Goal: Task Accomplishment & Management: Complete application form

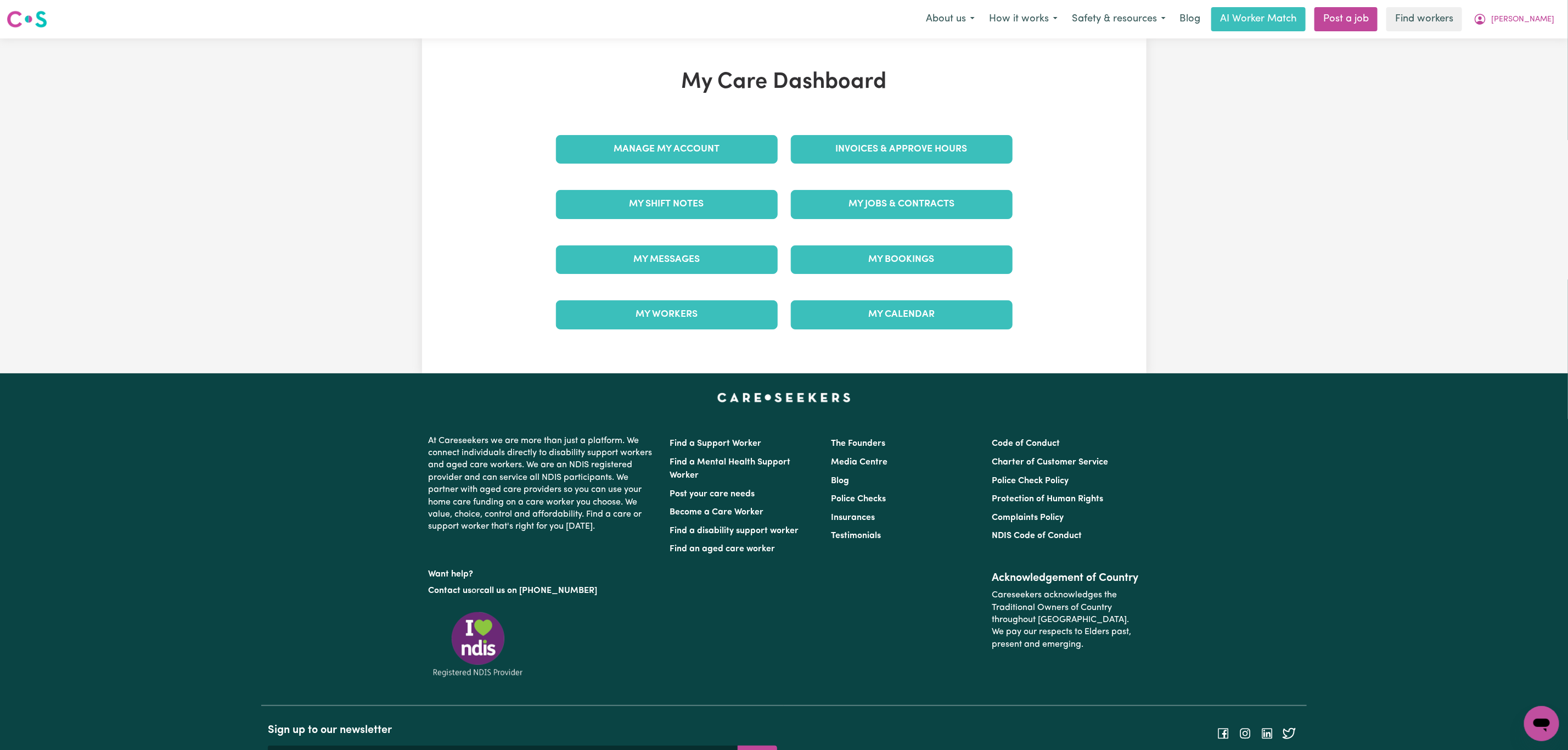
click at [906, 185] on div "My Jobs & Contracts" at bounding box center [901, 203] width 235 height 55
click at [904, 201] on link "My Jobs & Contracts" at bounding box center [901, 204] width 222 height 29
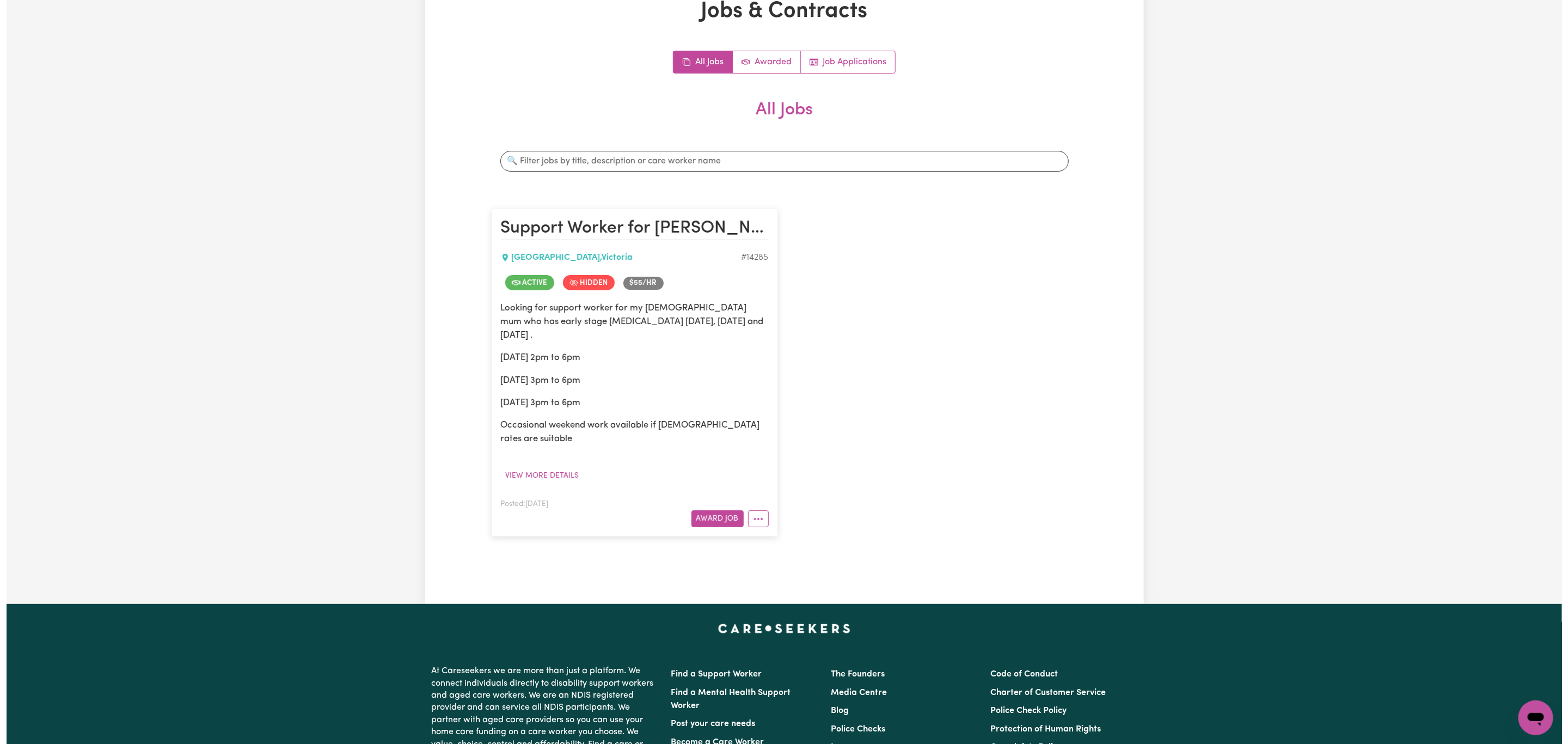
scroll to position [163, 0]
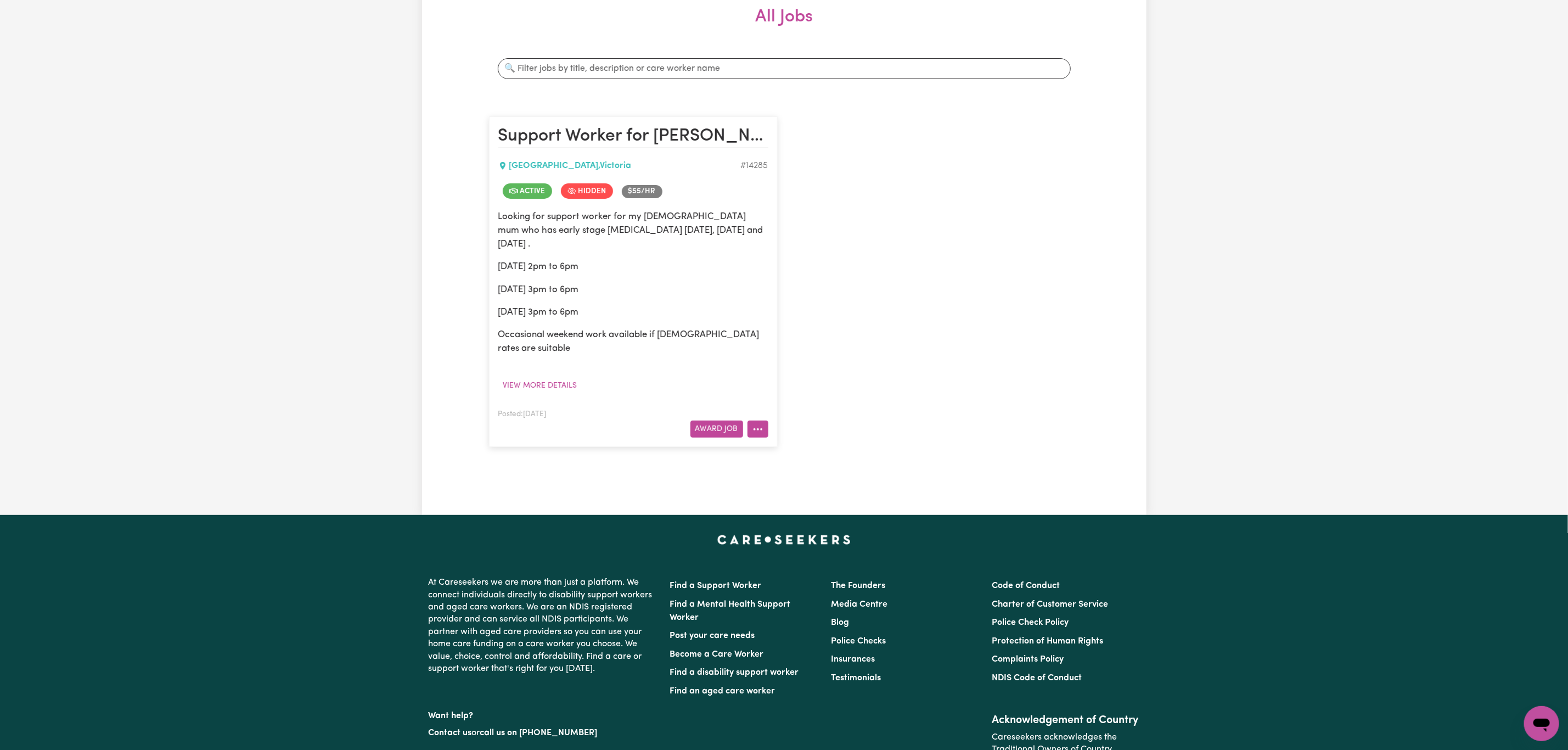
click at [760, 420] on button "More options" at bounding box center [758, 429] width 20 height 17
click at [795, 445] on link "View/Edit Contract" at bounding box center [801, 456] width 107 height 22
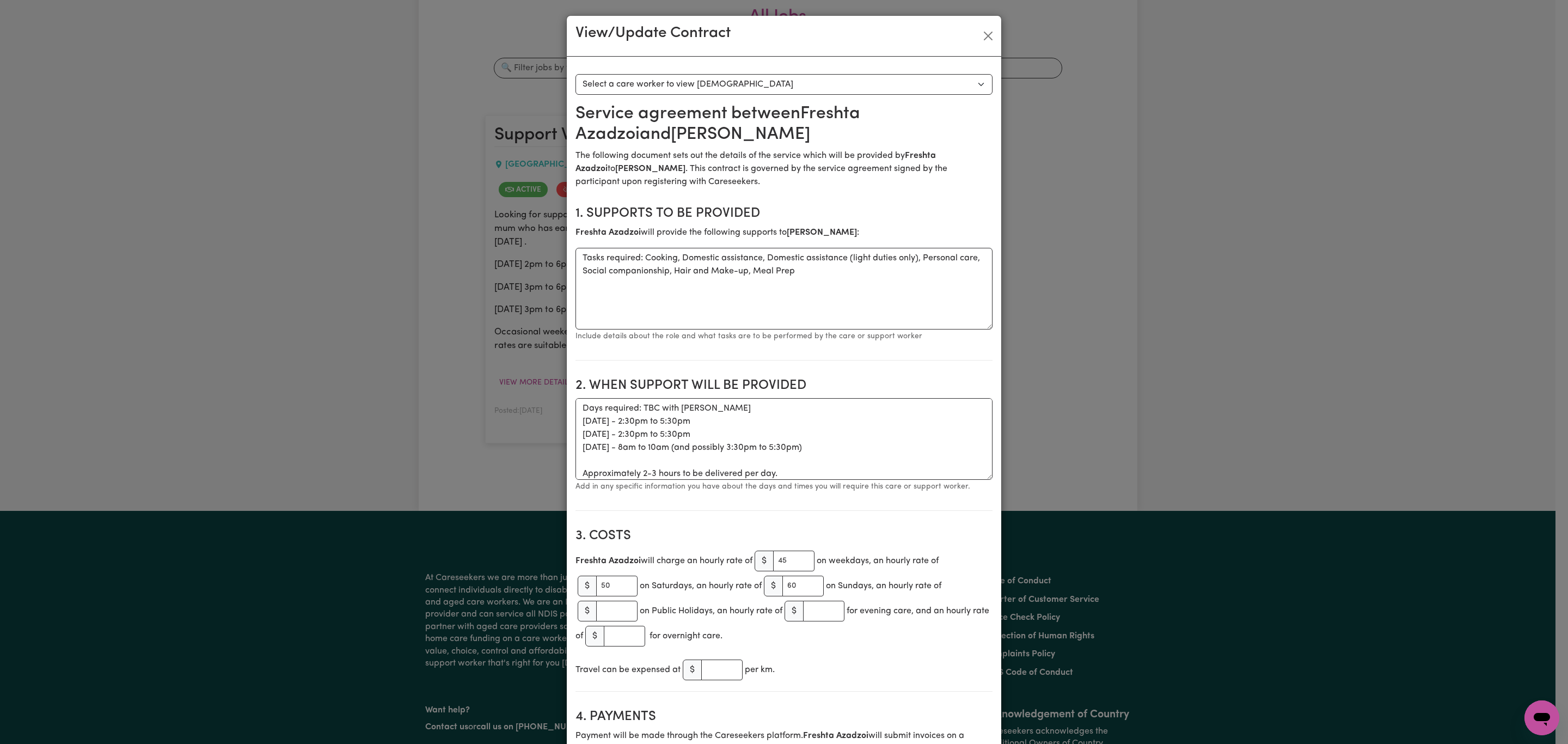
click at [985, 25] on div "View/Update Contract" at bounding box center [784, 36] width 435 height 41
click at [984, 33] on button "Close" at bounding box center [988, 36] width 17 height 17
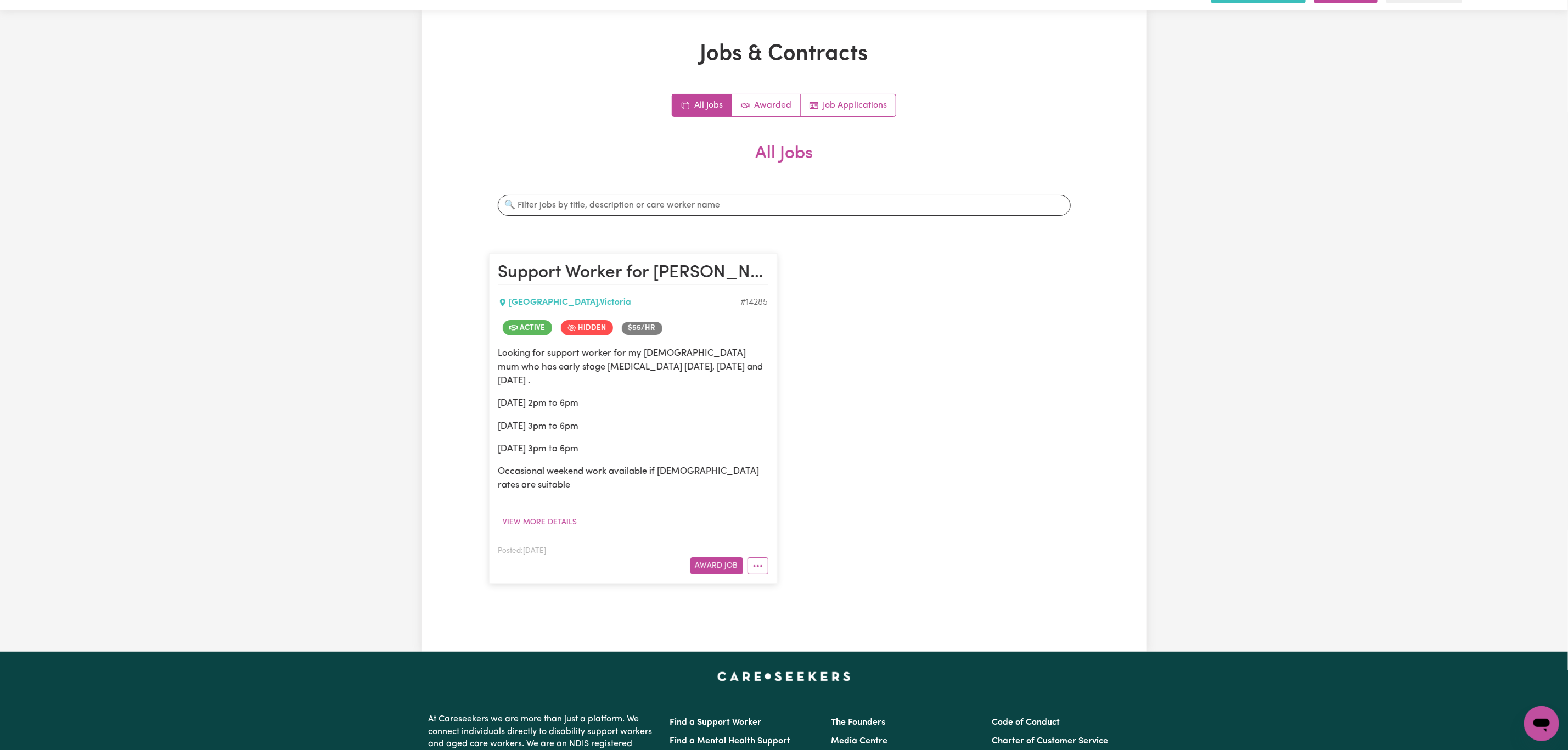
scroll to position [0, 0]
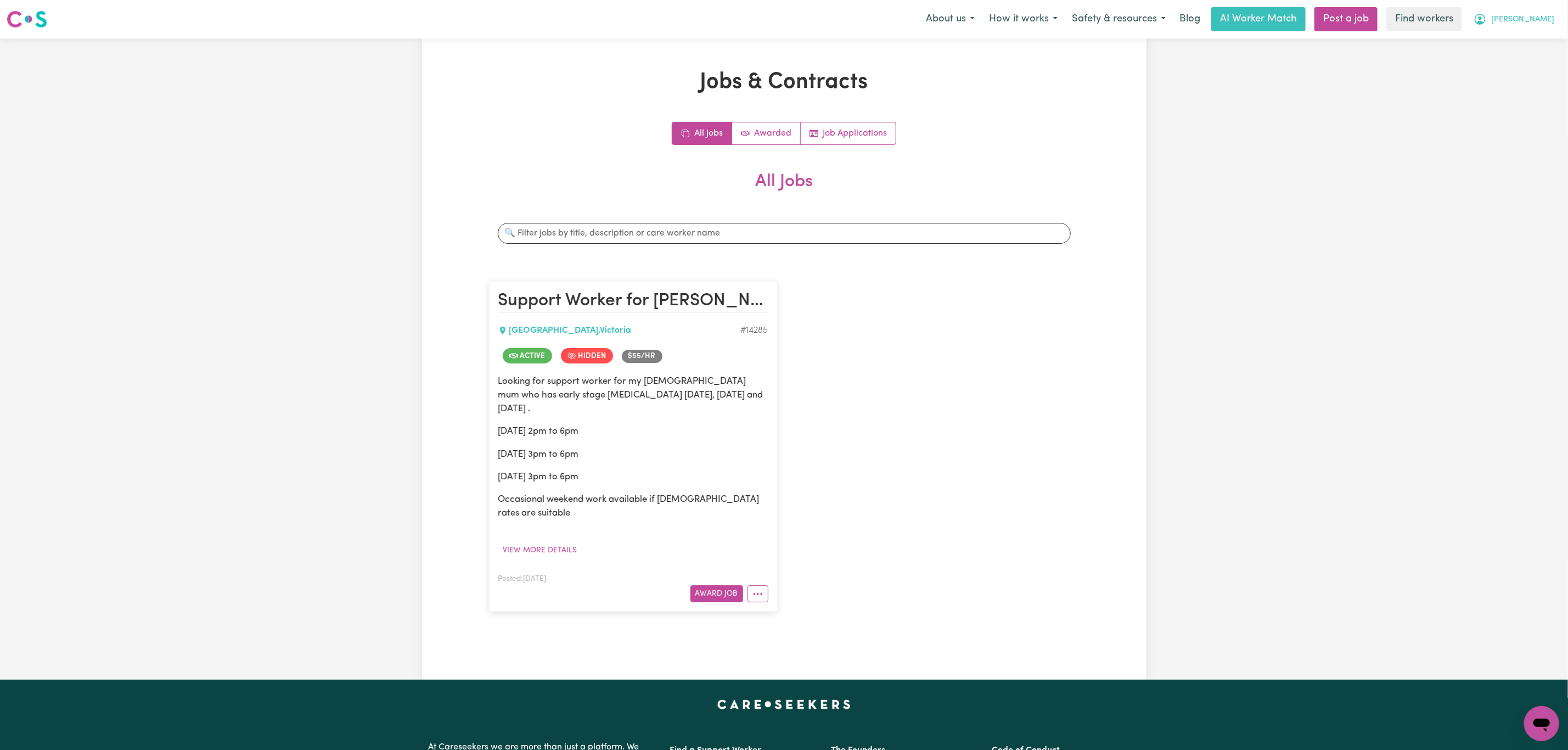
drag, startPoint x: 1553, startPoint y: 14, endPoint x: 1555, endPoint y: 26, distance: 12.2
click at [1553, 14] on button "[PERSON_NAME]" at bounding box center [1513, 19] width 95 height 23
click at [1539, 38] on link "My Dashboard" at bounding box center [1517, 43] width 86 height 20
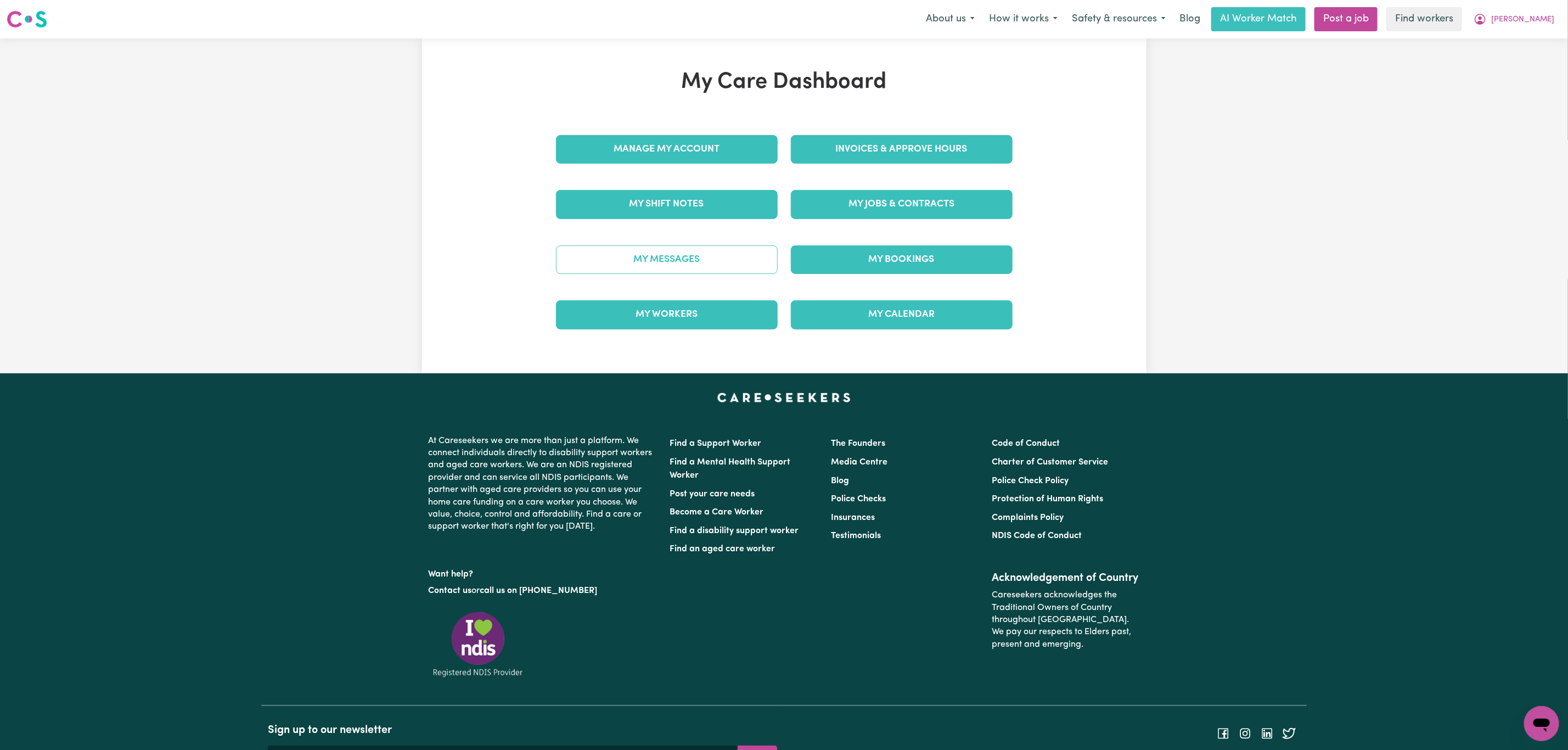
click at [695, 259] on link "My Messages" at bounding box center [666, 259] width 222 height 29
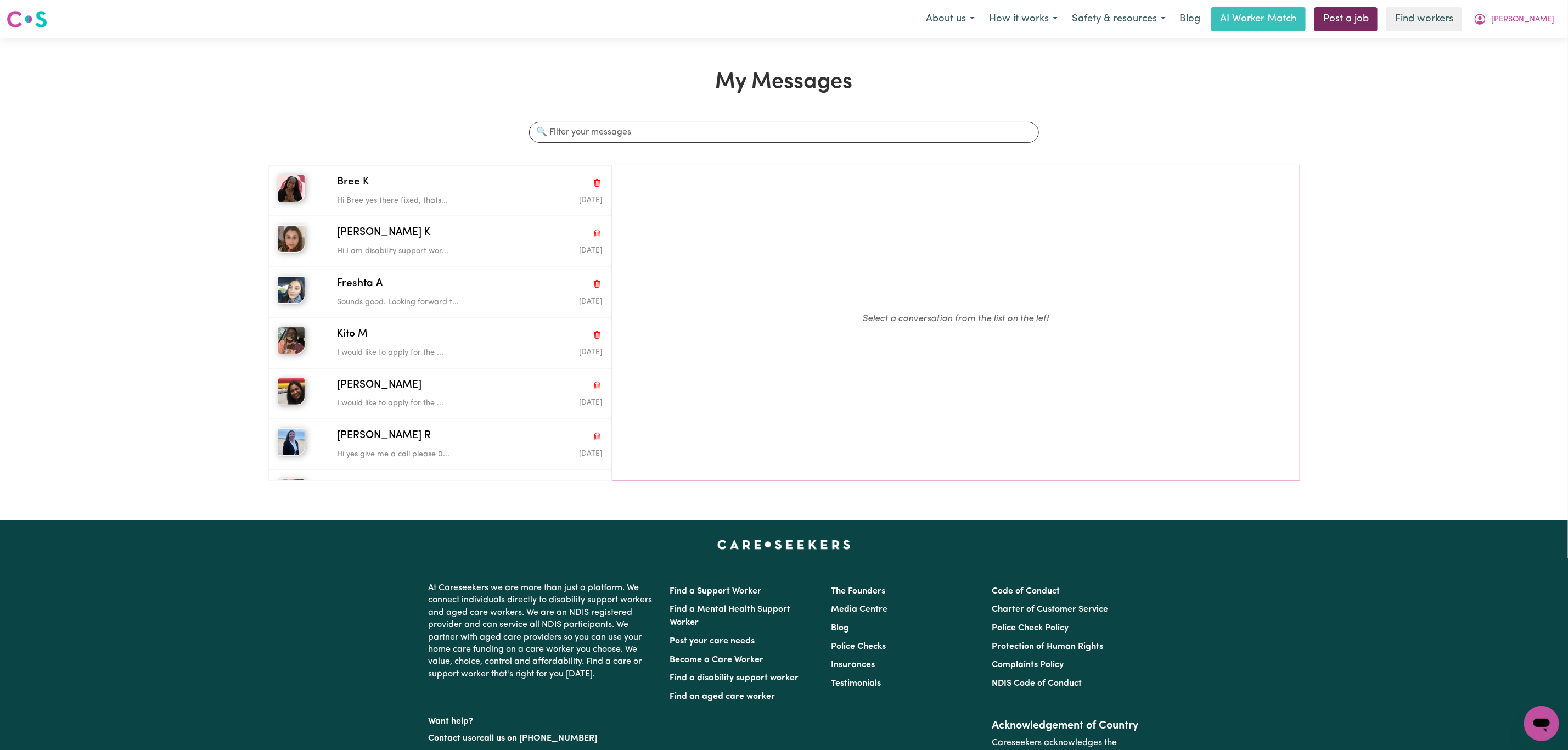
click at [1377, 8] on link "Post a job" at bounding box center [1345, 19] width 63 height 24
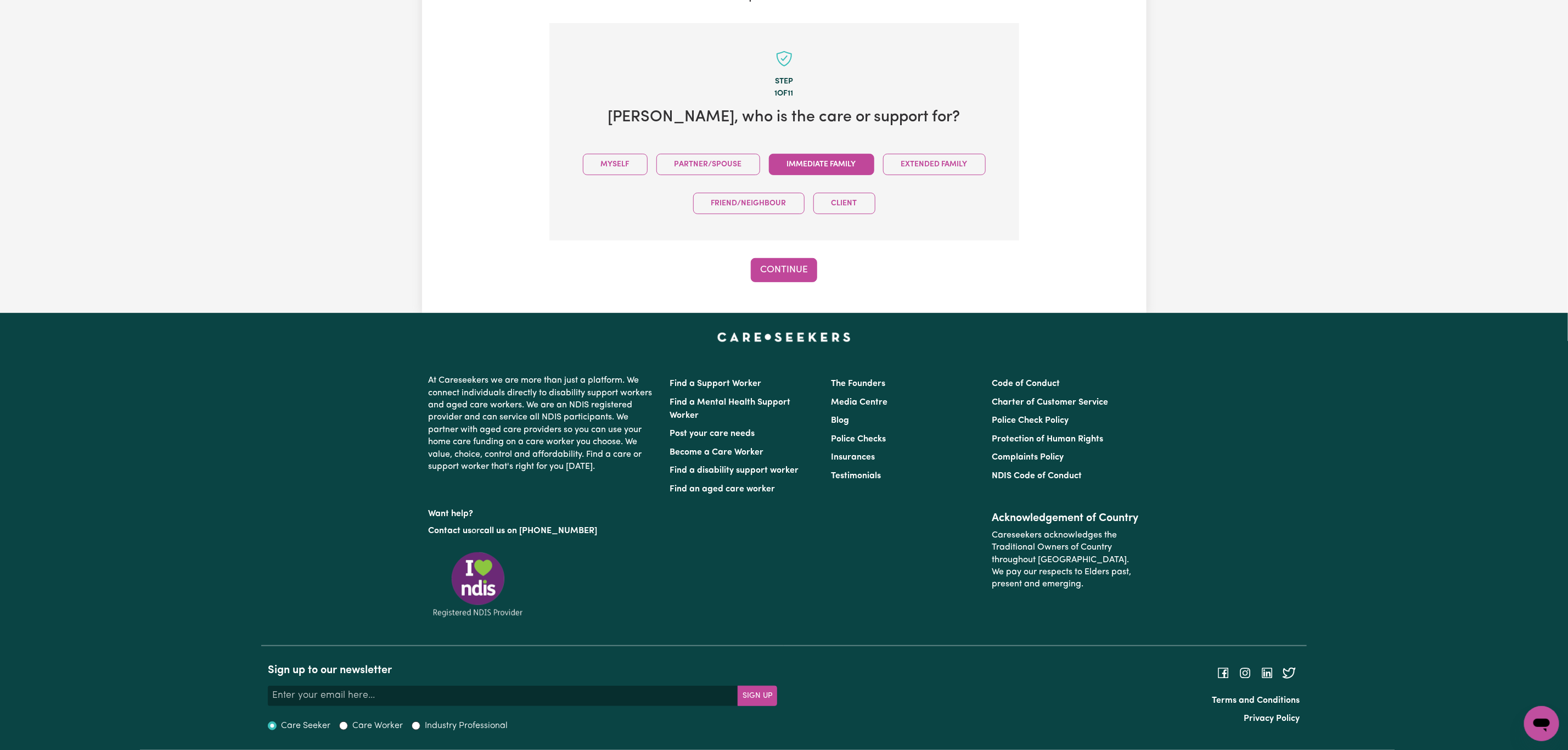
scroll to position [223, 0]
drag, startPoint x: 633, startPoint y: 155, endPoint x: 662, endPoint y: 167, distance: 31.4
click at [632, 155] on button "Myself" at bounding box center [615, 164] width 65 height 21
click at [792, 274] on button "Continue" at bounding box center [784, 270] width 67 height 24
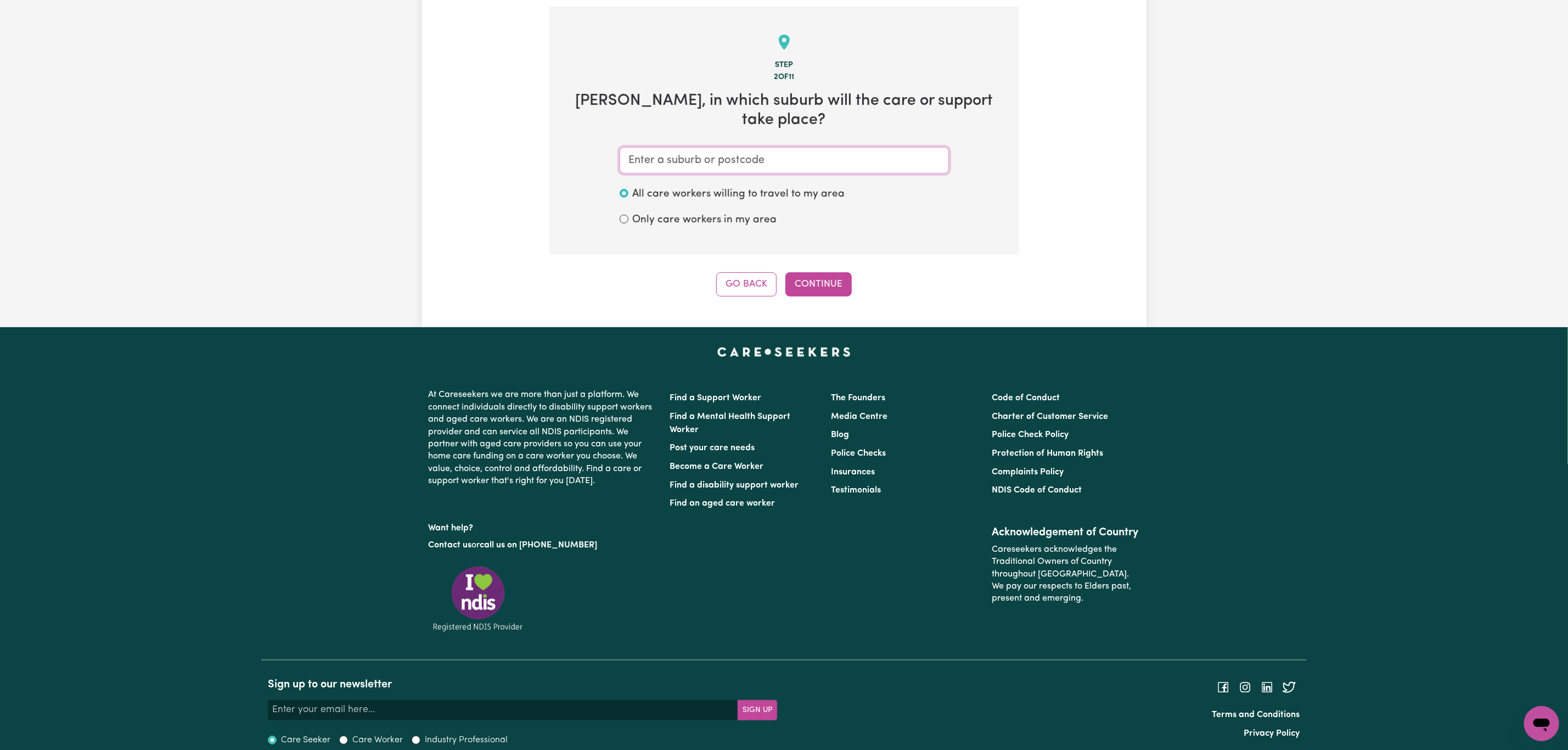
click at [722, 148] on input "text" at bounding box center [784, 161] width 329 height 26
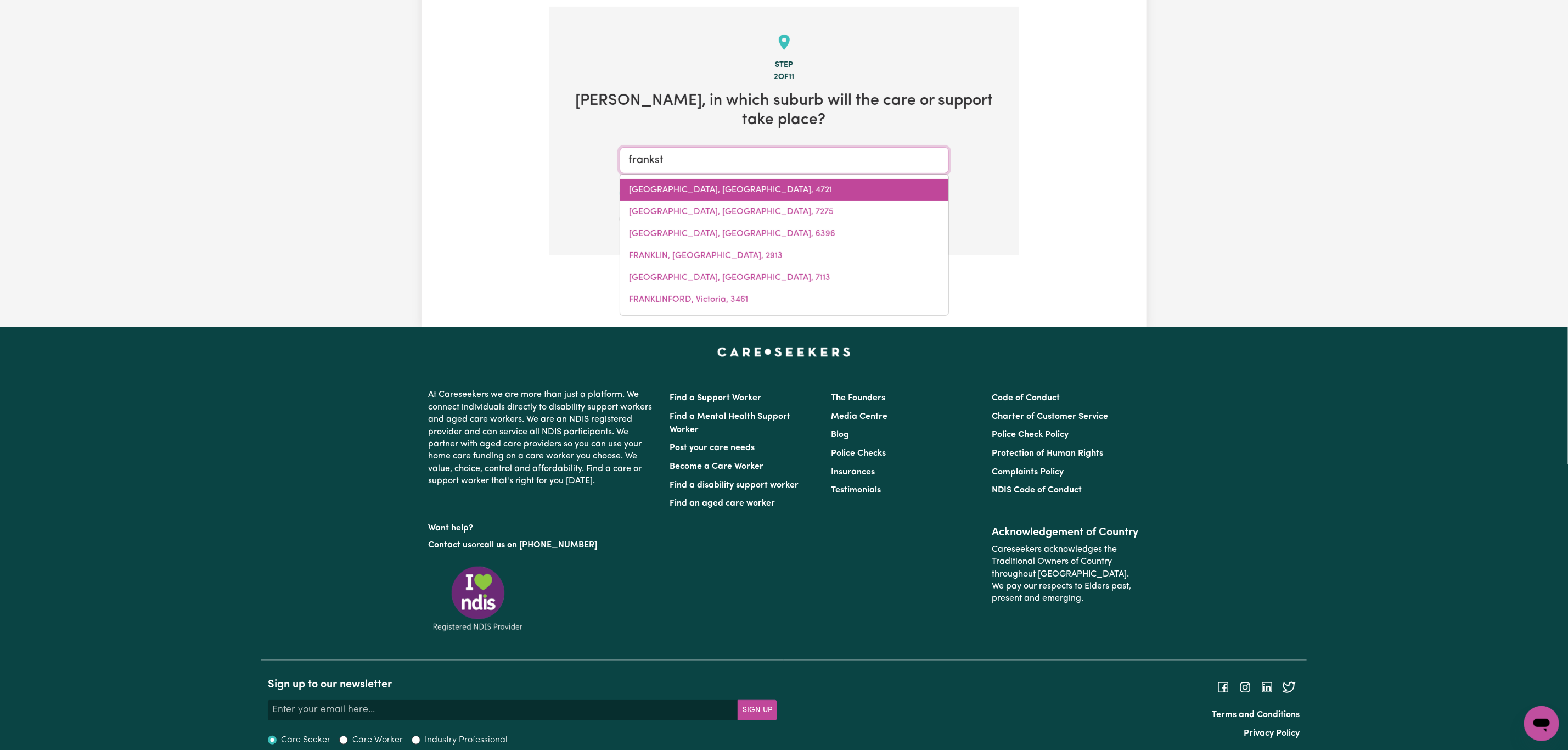
type input "franksto"
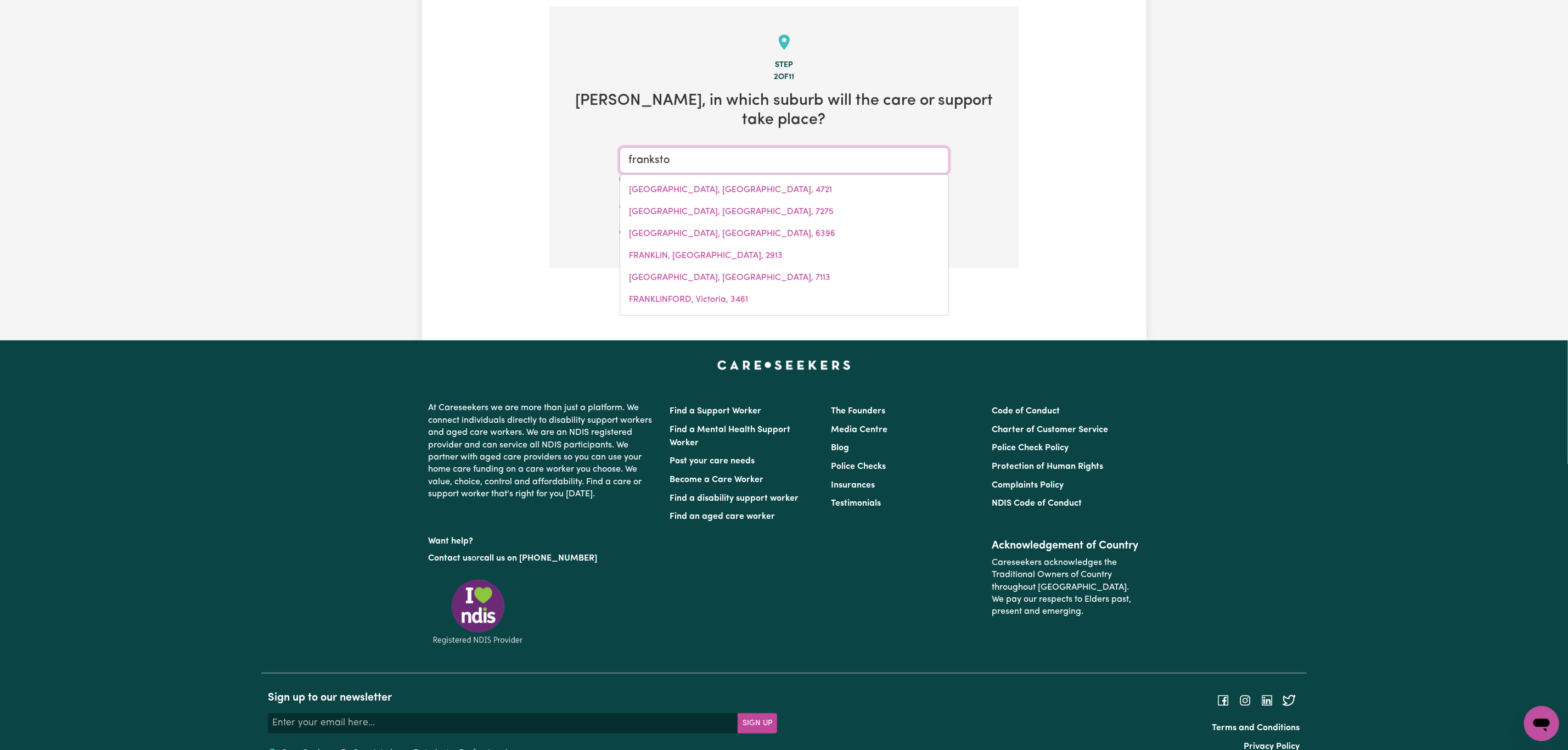
type input "frankstoN, [GEOGRAPHIC_DATA], 3199"
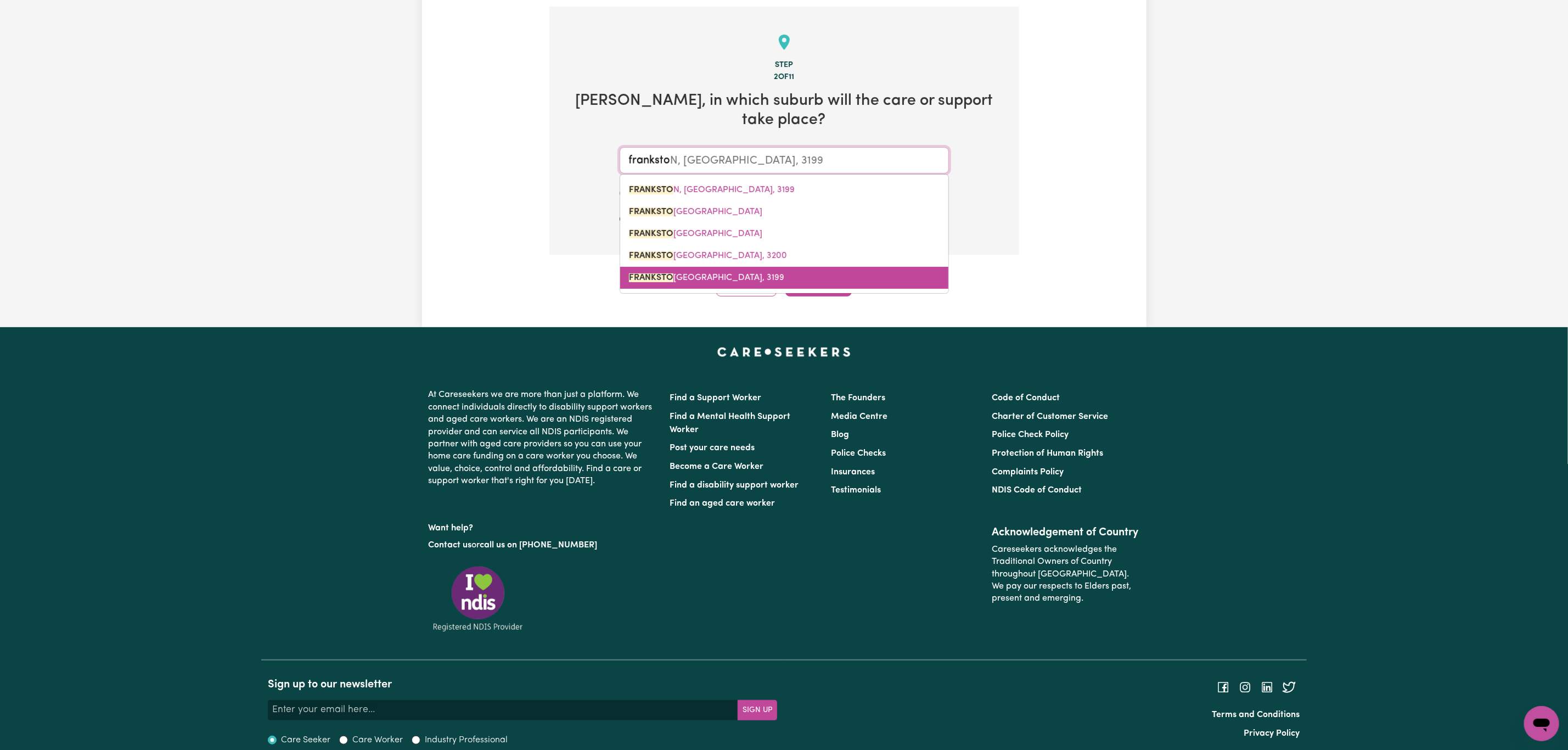
click at [738, 274] on span "[GEOGRAPHIC_DATA], 3199" at bounding box center [706, 278] width 155 height 8
type input "[GEOGRAPHIC_DATA], 3199"
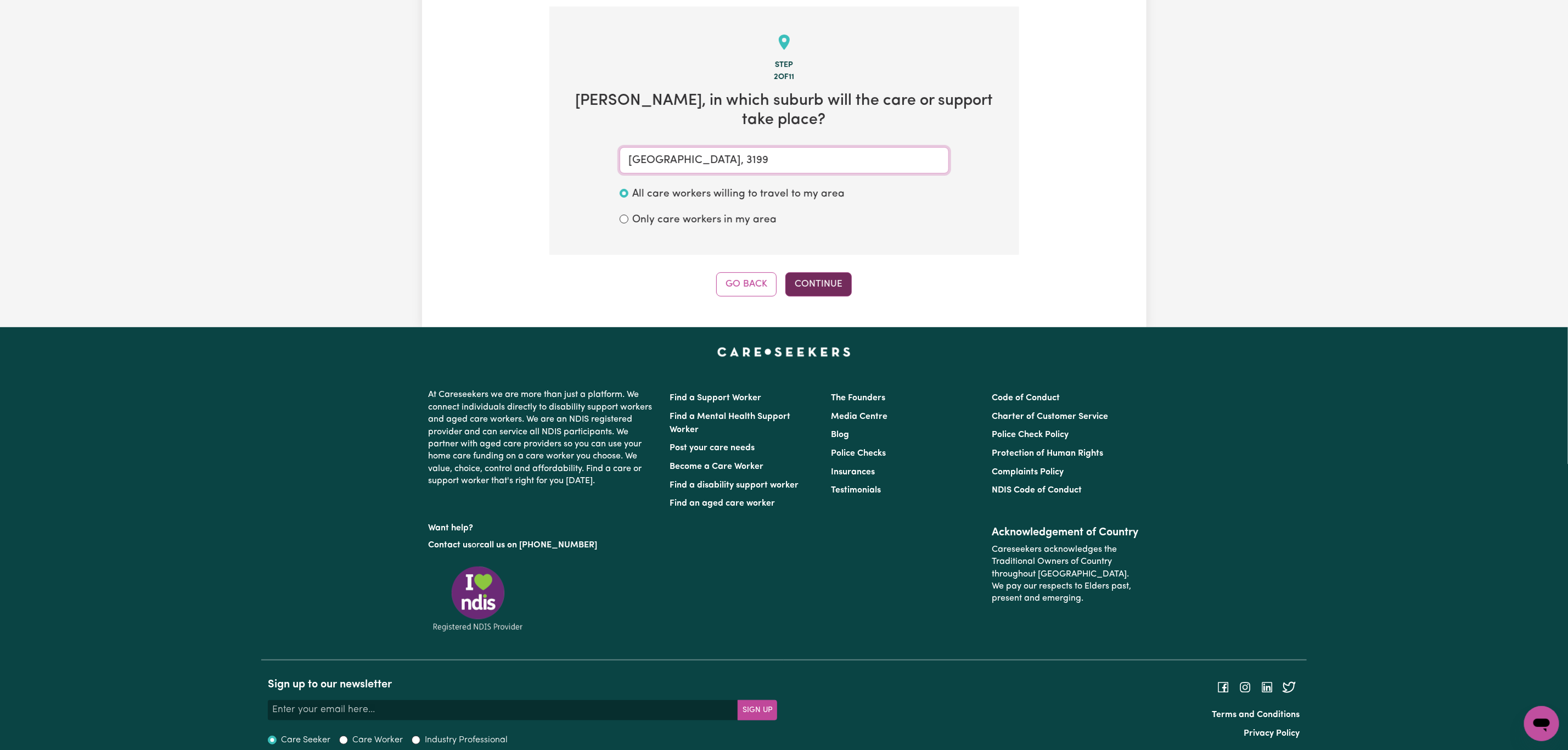
type input "[GEOGRAPHIC_DATA], 3199"
click at [807, 272] on button "Continue" at bounding box center [818, 284] width 67 height 24
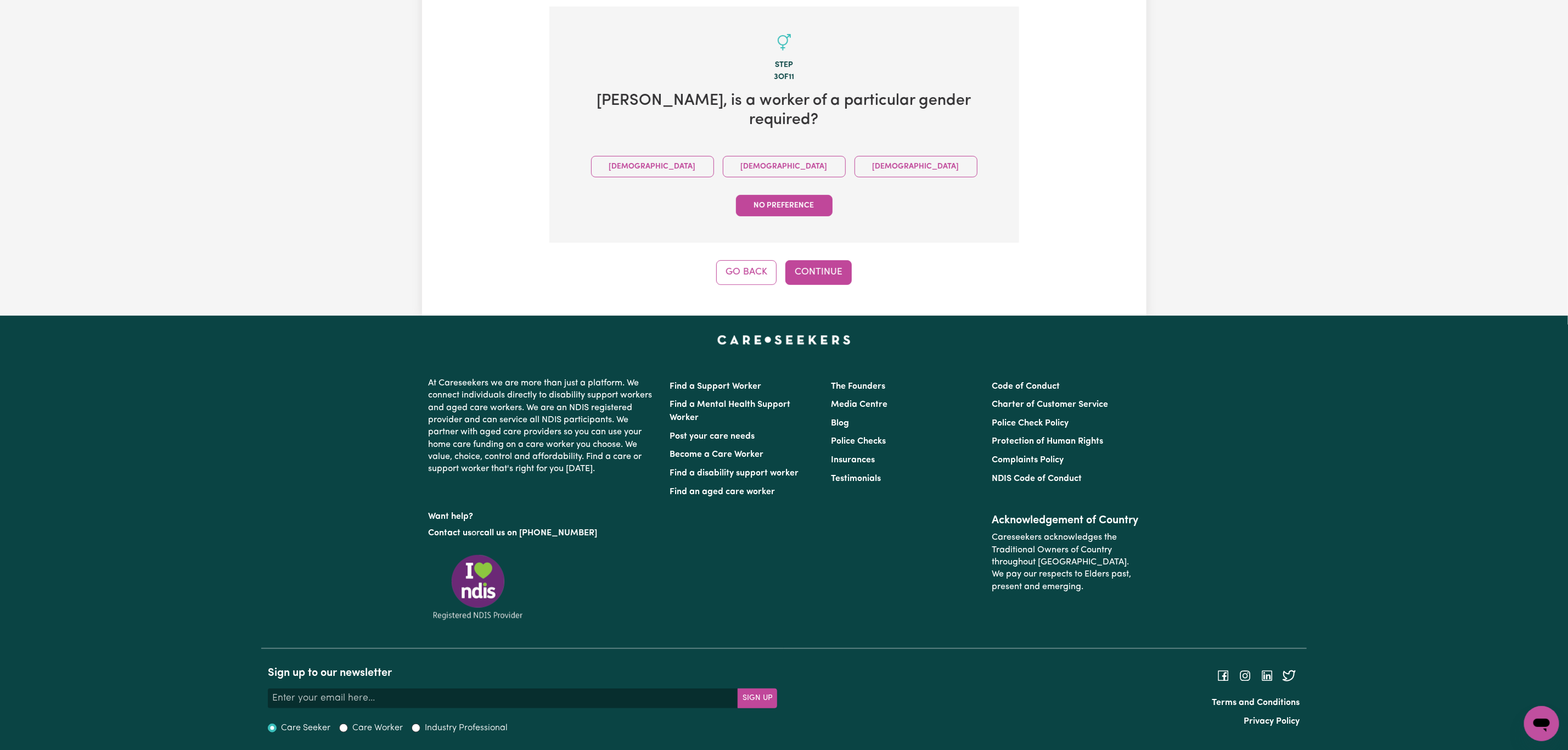
scroll to position [184, 0]
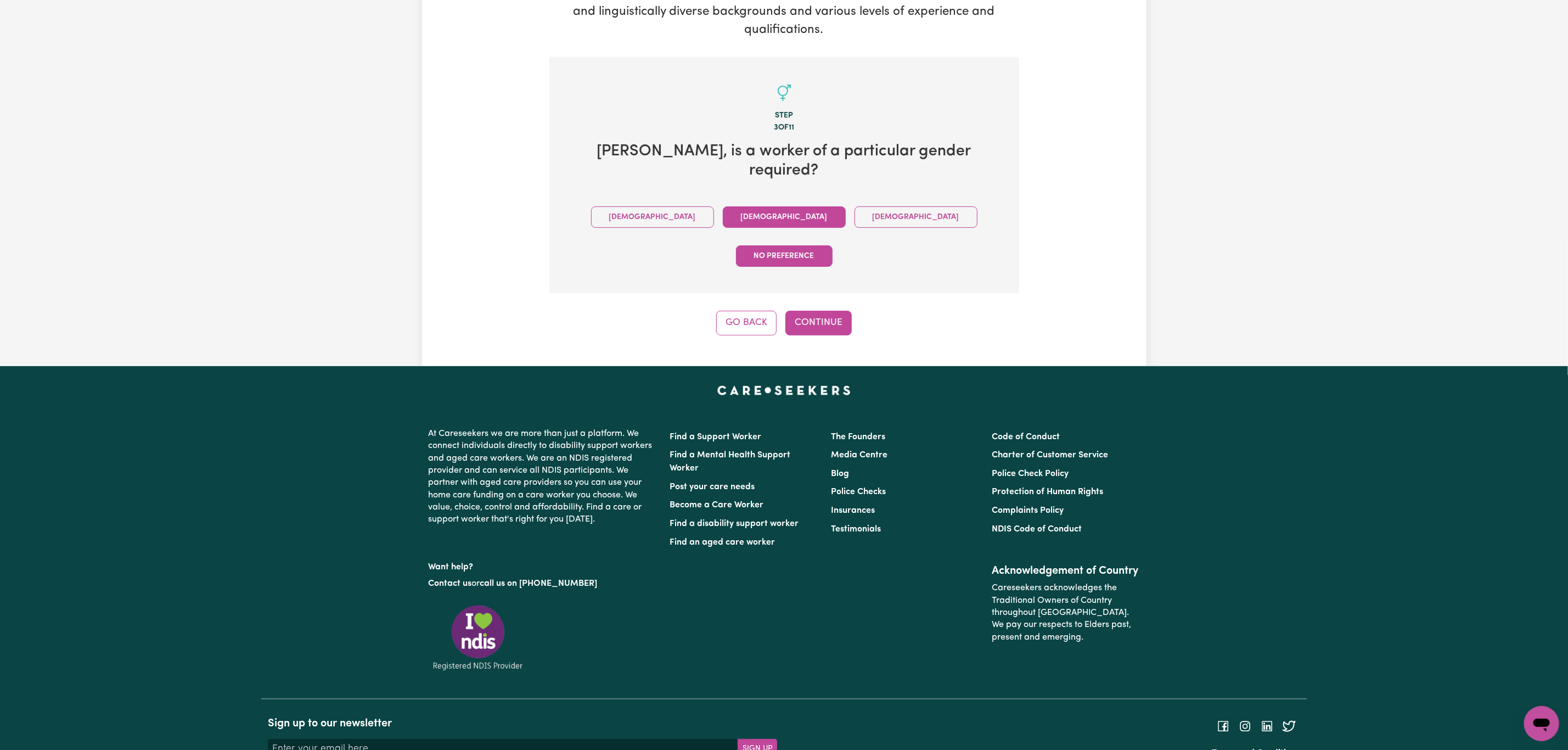
click at [736, 206] on button "[DEMOGRAPHIC_DATA]" at bounding box center [784, 216] width 122 height 21
click at [822, 311] on button "Continue" at bounding box center [818, 323] width 67 height 24
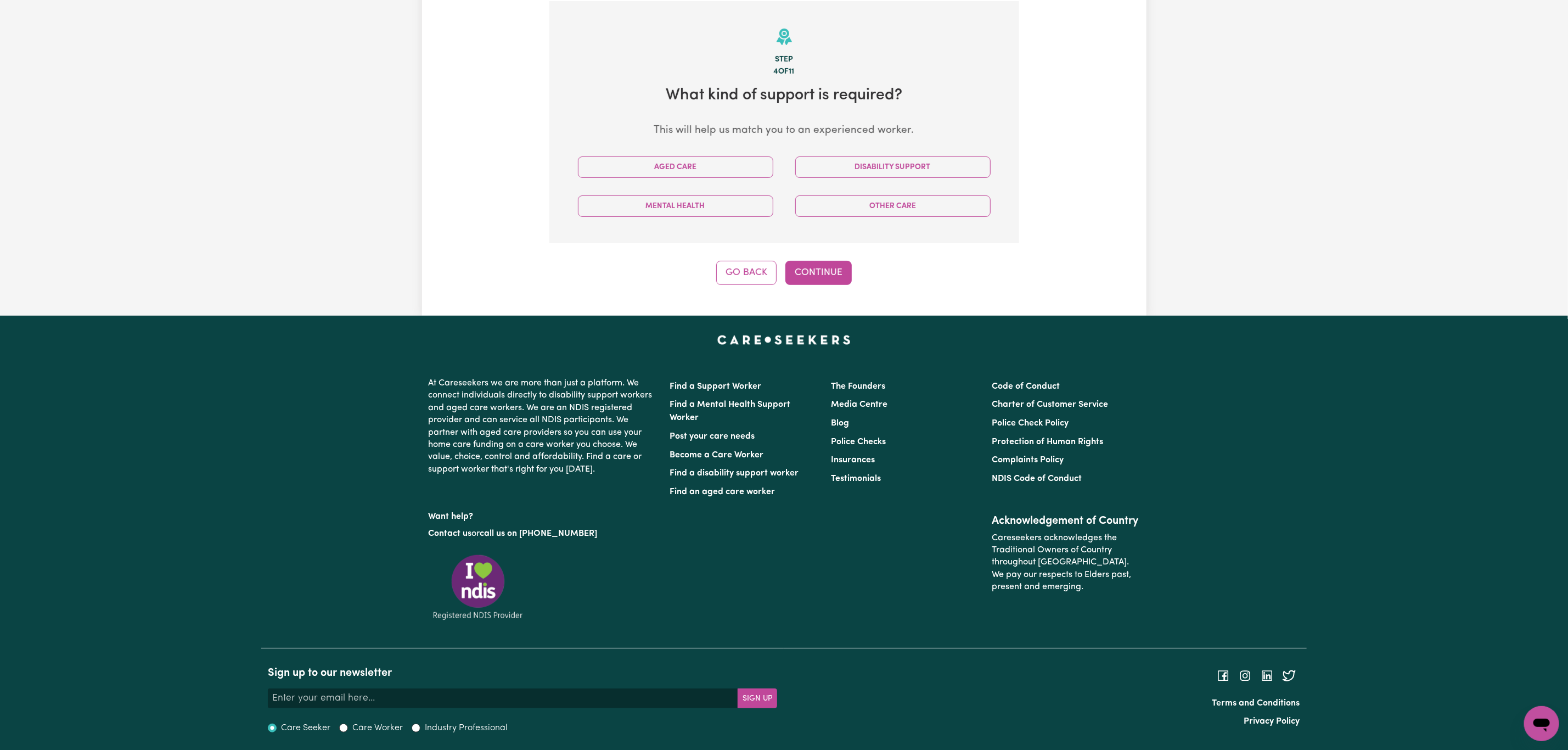
scroll to position [240, 0]
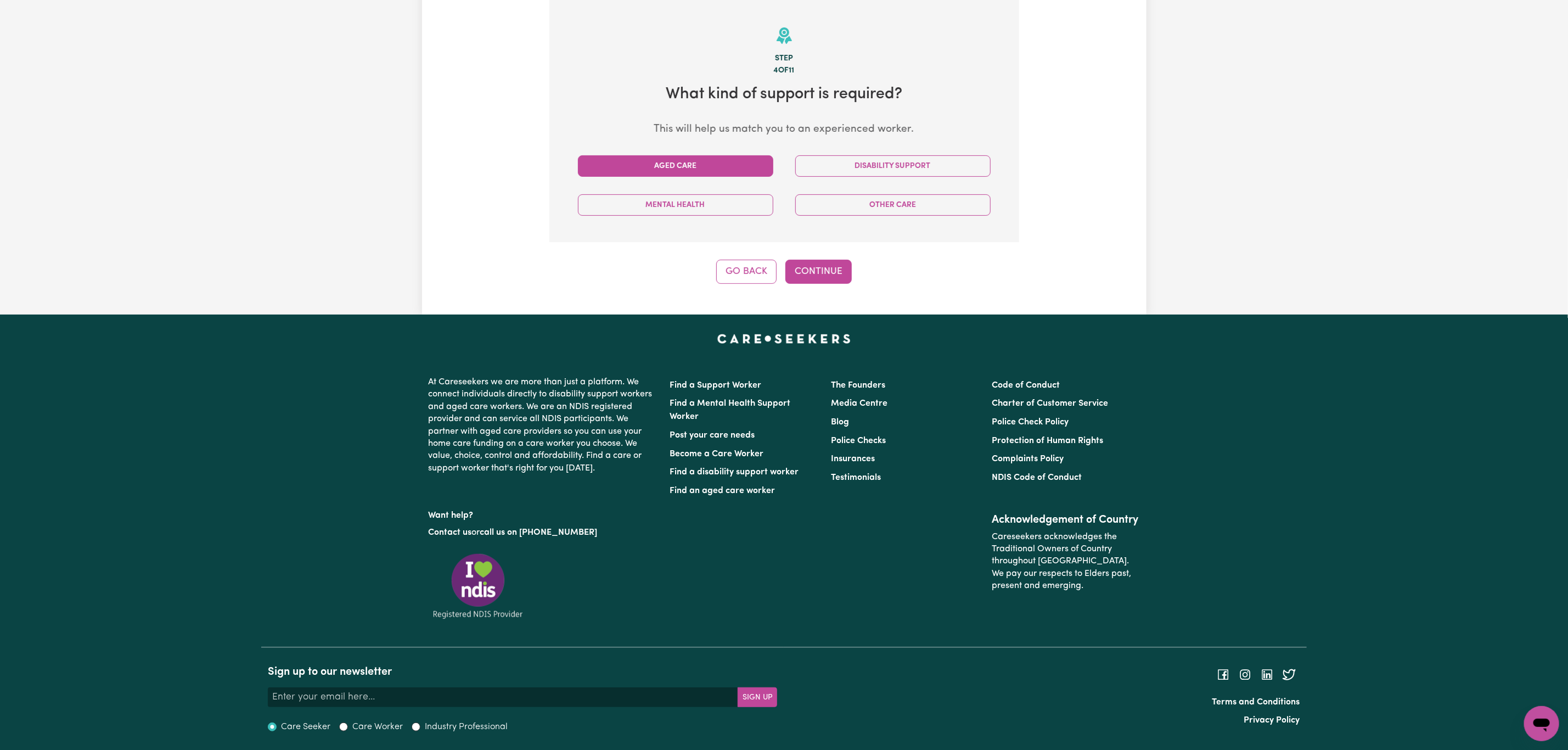
click at [721, 165] on button "Aged Care" at bounding box center [675, 165] width 196 height 21
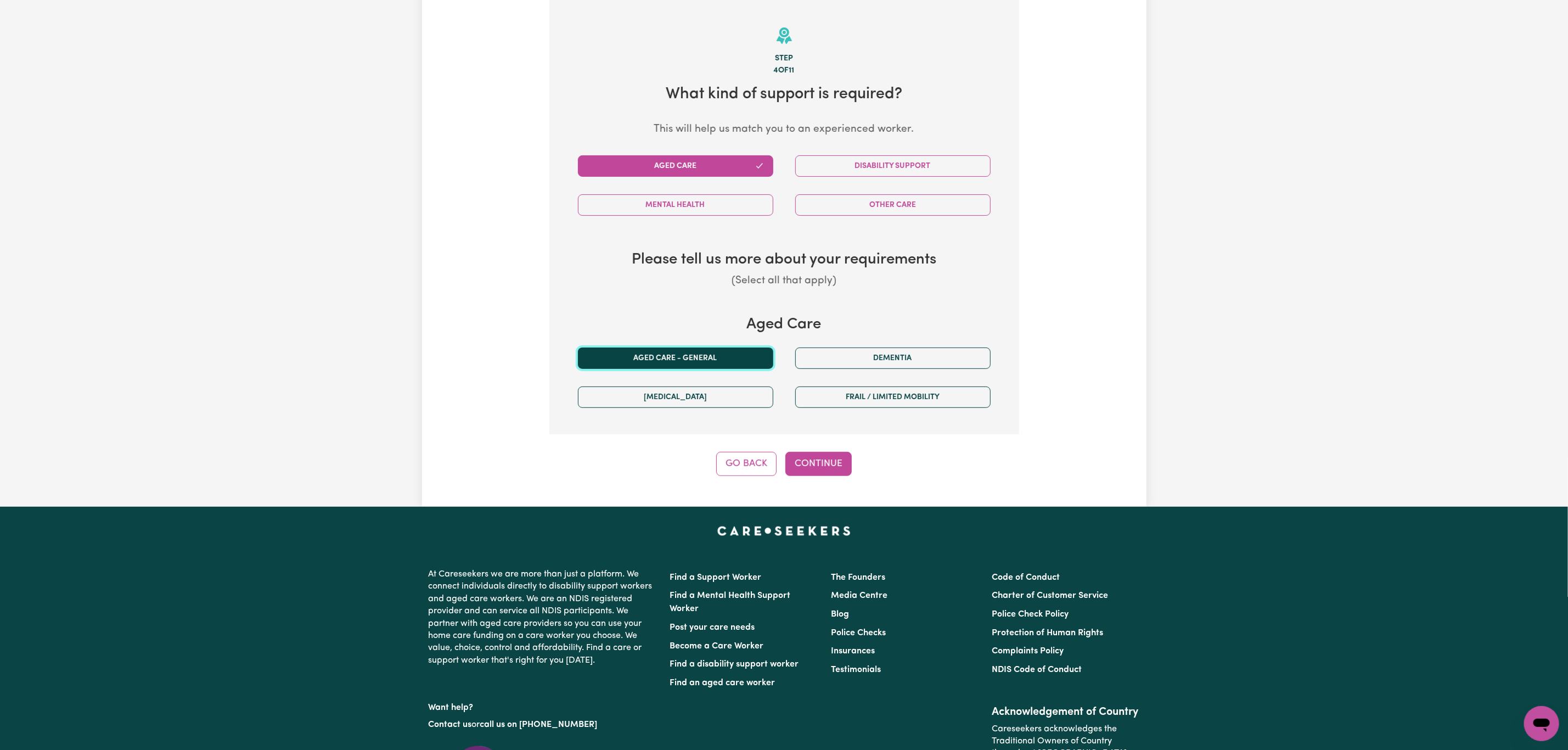
click at [688, 362] on button "Aged care - General" at bounding box center [675, 357] width 196 height 21
click at [823, 452] on div "Step 4 of 11 What kind of support is required? This will help us match you to a…" at bounding box center [784, 238] width 469 height 476
click at [827, 466] on button "Continue" at bounding box center [818, 464] width 67 height 24
select select "AGED_HOME_CARE"
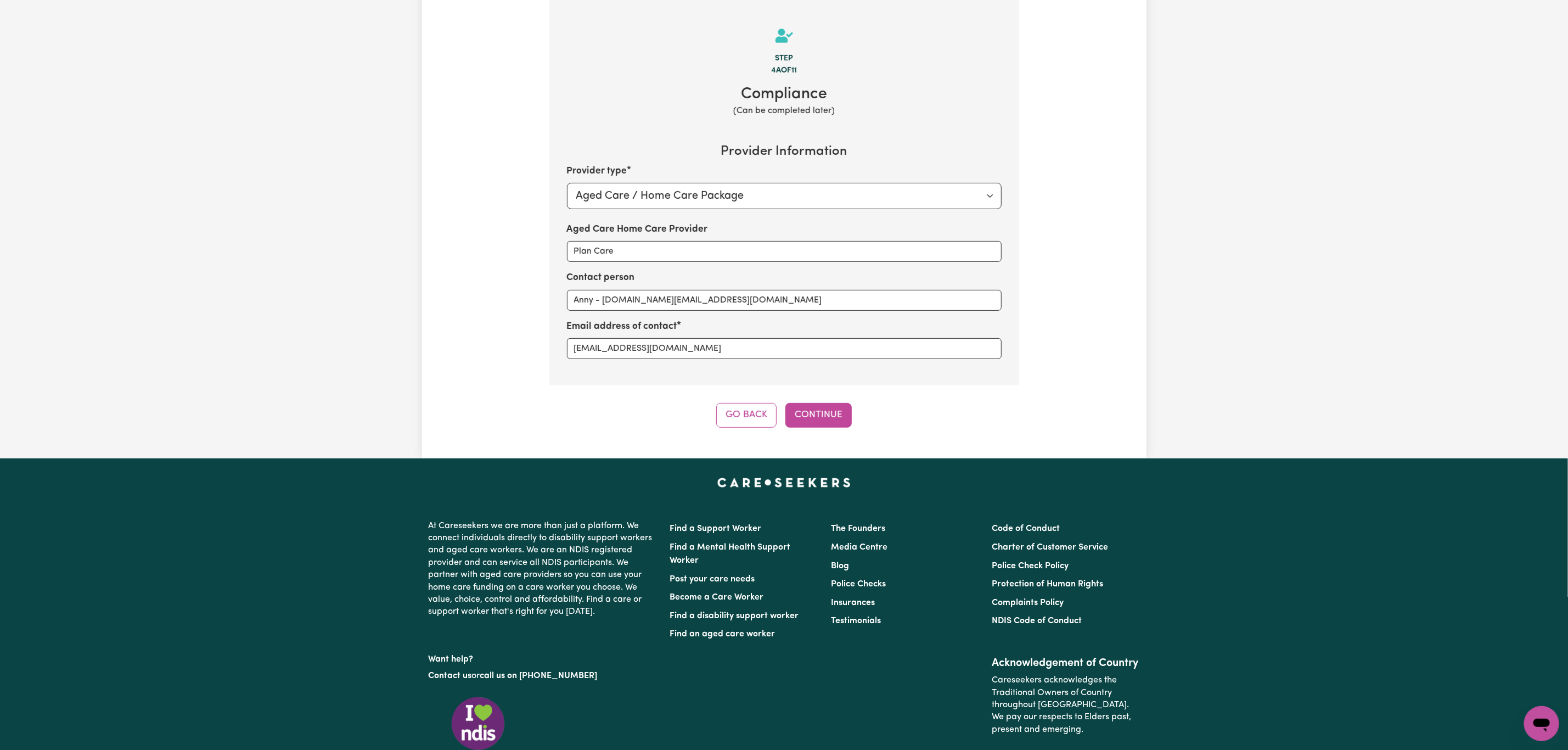
click at [827, 440] on div "Tell us your care and support requirements Welcome to Careseekers. We are excit…" at bounding box center [784, 127] width 725 height 660
click at [817, 425] on button "Continue" at bounding box center [818, 415] width 67 height 24
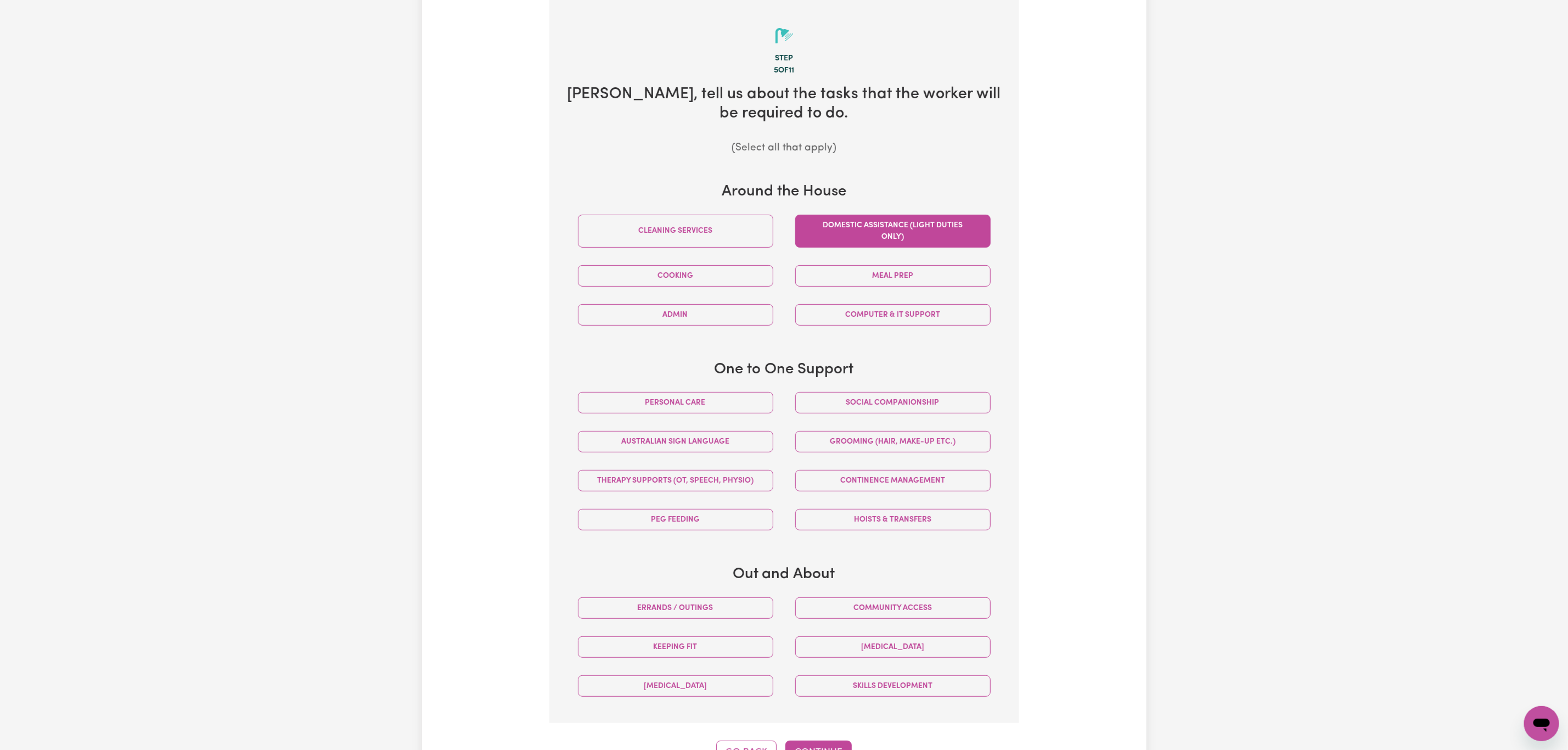
drag, startPoint x: 864, startPoint y: 227, endPoint x: 830, endPoint y: 227, distance: 34.0
click at [862, 227] on button "Domestic assistance (light duties only)" at bounding box center [893, 230] width 196 height 32
click at [710, 226] on button "Cleaning services" at bounding box center [675, 230] width 196 height 32
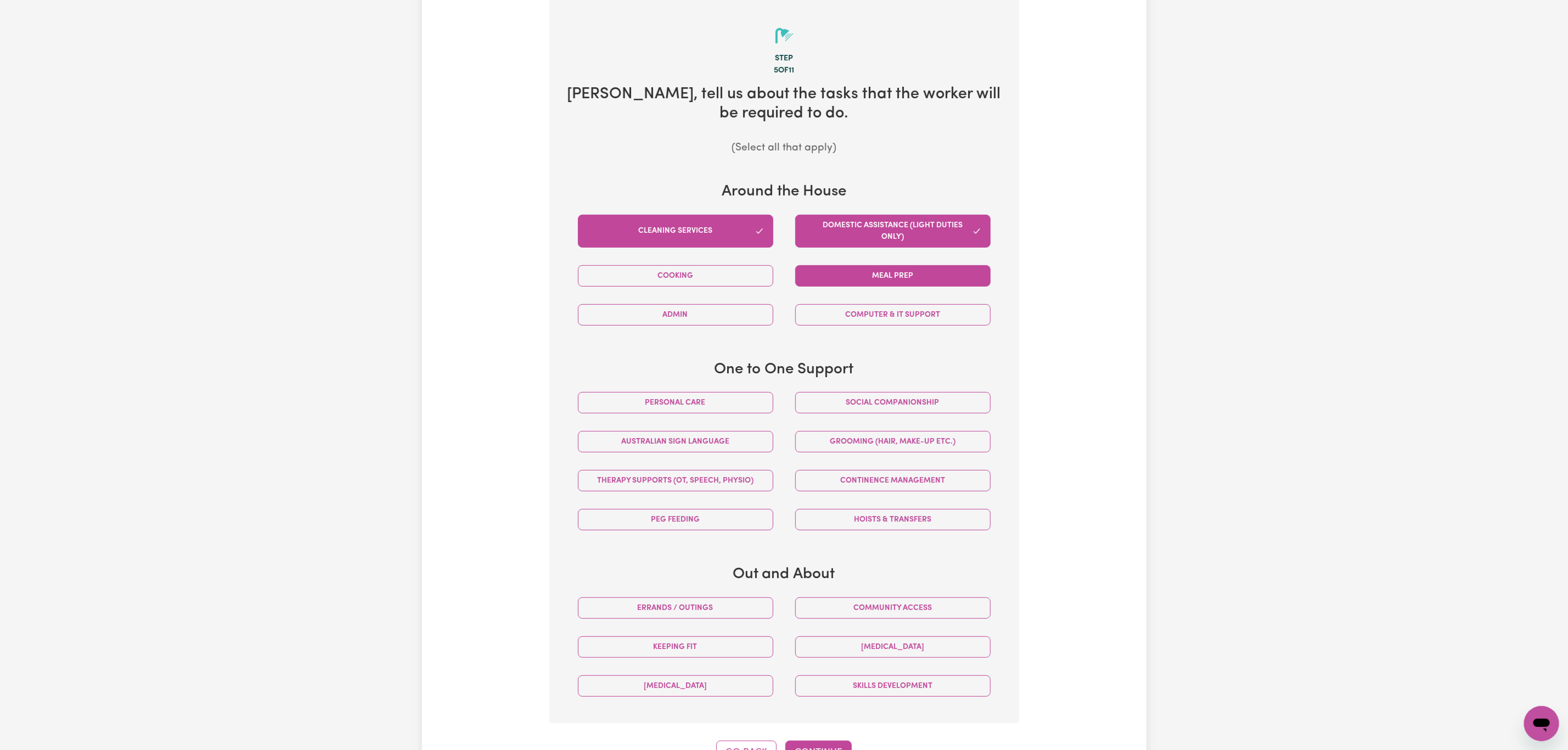
click at [855, 270] on button "Meal prep" at bounding box center [893, 276] width 196 height 21
click at [735, 407] on button "Personal care" at bounding box center [675, 402] width 196 height 21
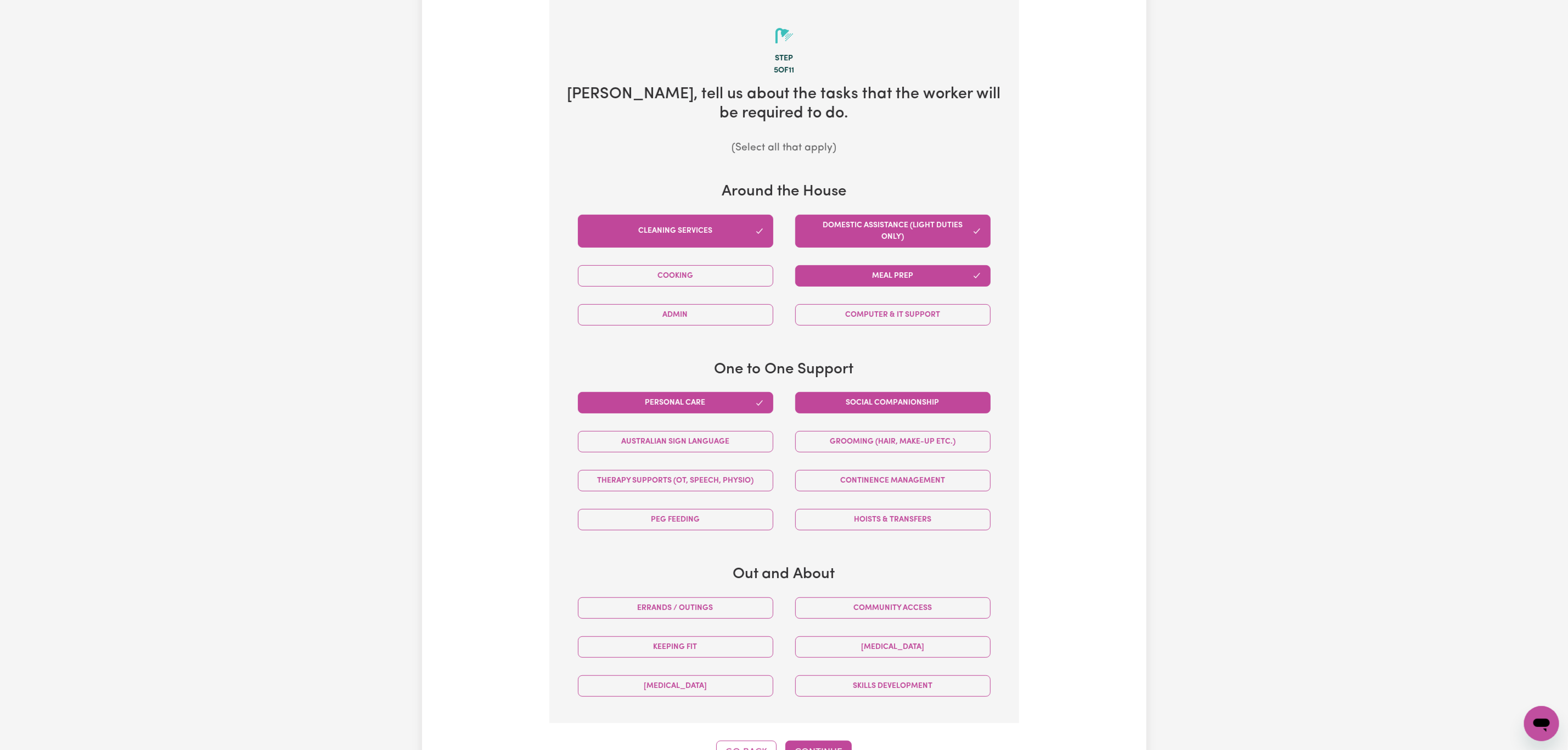
click at [833, 399] on button "Social companionship" at bounding box center [893, 402] width 196 height 21
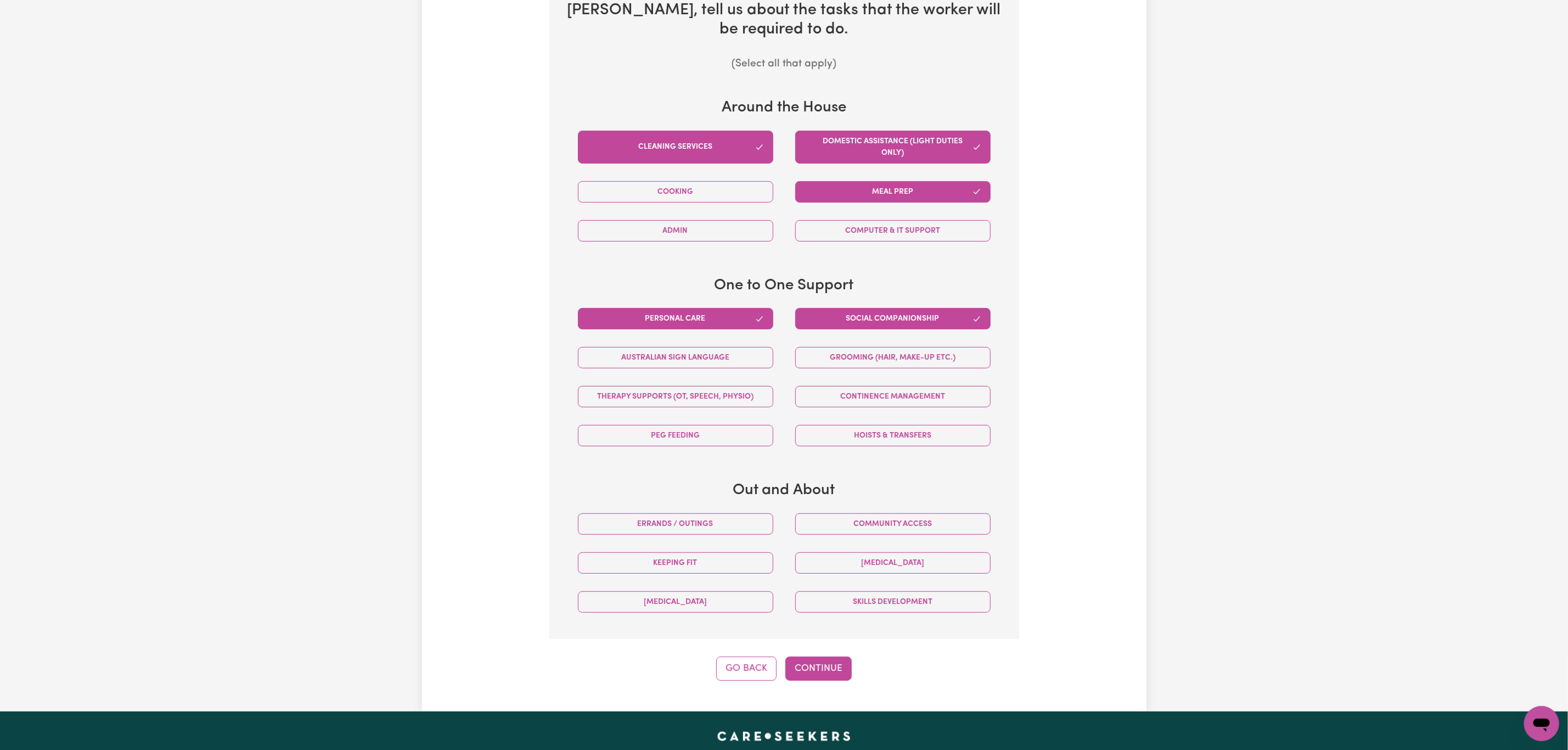
scroll to position [405, 0]
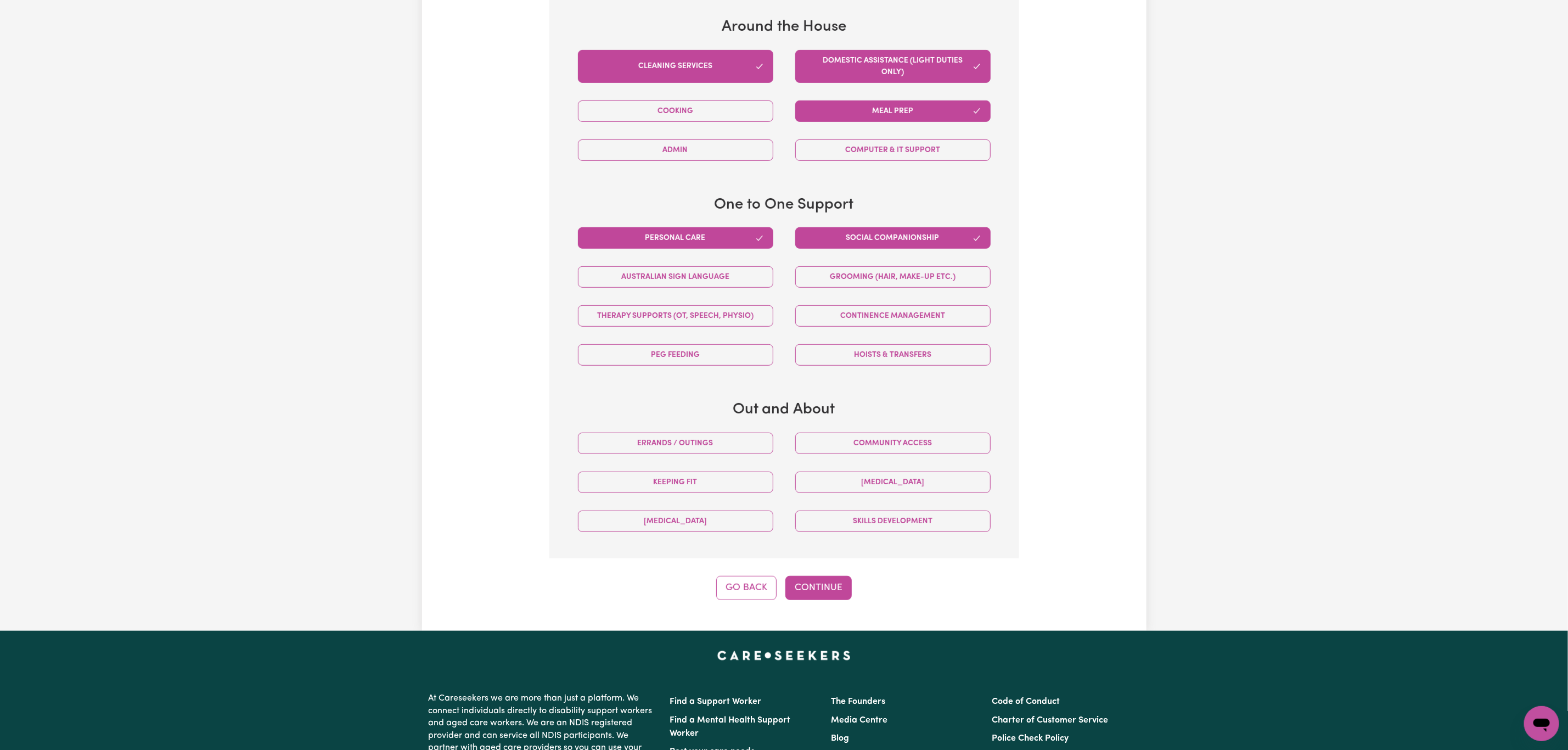
click at [847, 461] on div "Community access" at bounding box center [893, 444] width 217 height 39
drag, startPoint x: 847, startPoint y: 453, endPoint x: 829, endPoint y: 517, distance: 66.5
click at [846, 453] on button "Community access" at bounding box center [893, 443] width 196 height 21
click at [818, 590] on button "Continue" at bounding box center [818, 588] width 67 height 24
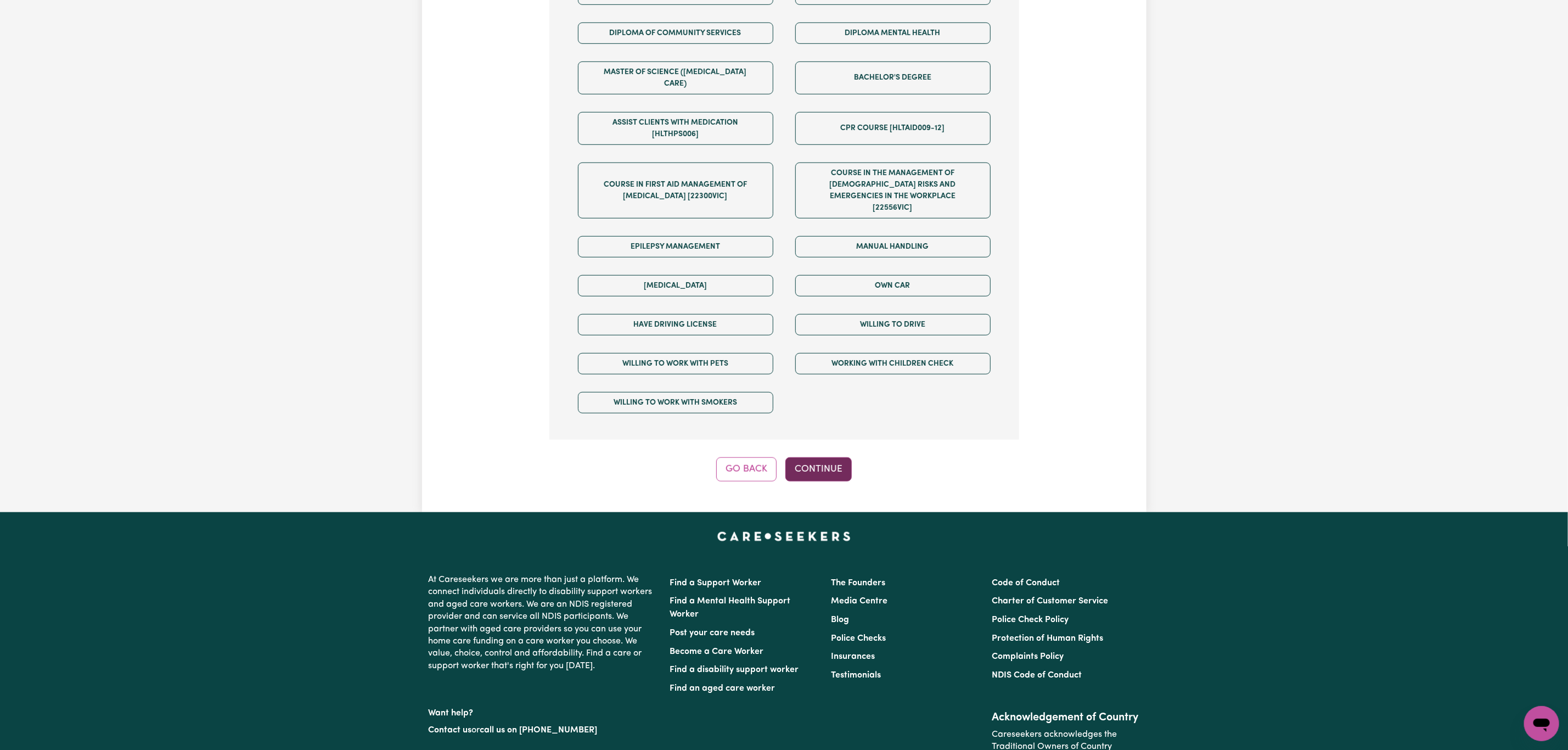
click at [820, 458] on button "Continue" at bounding box center [818, 470] width 67 height 24
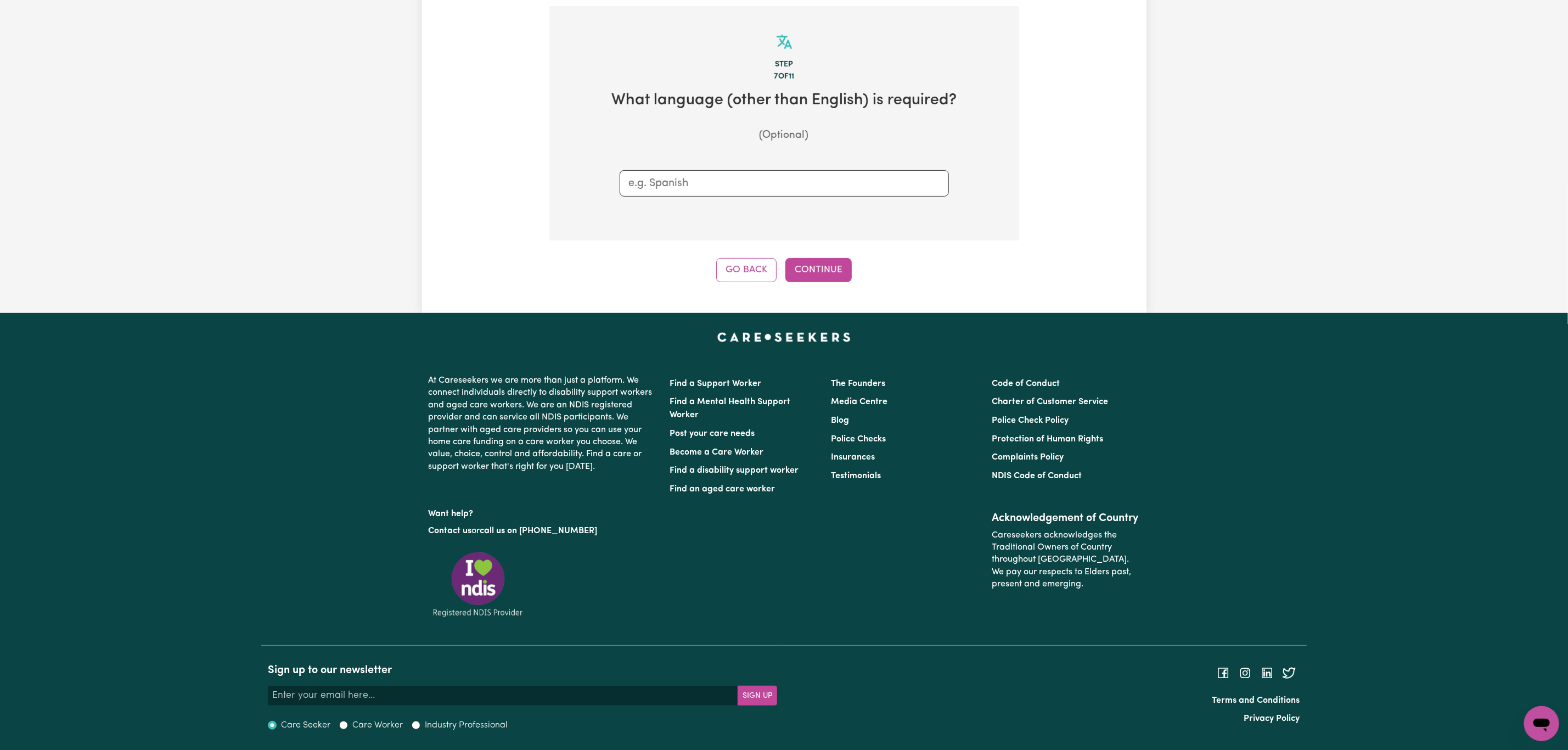
scroll to position [239, 0]
click at [821, 274] on button "Continue" at bounding box center [818, 270] width 67 height 24
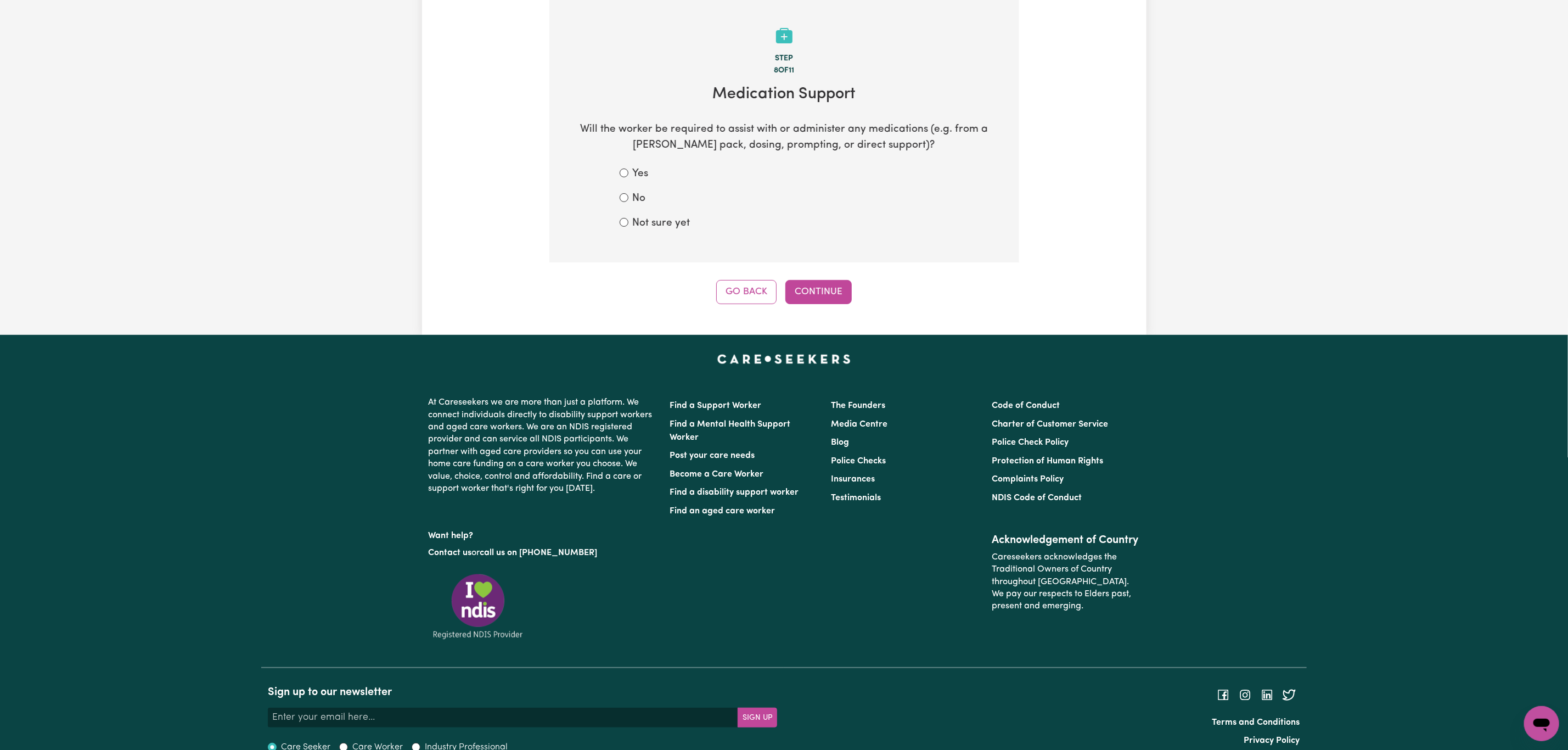
click at [642, 199] on label "No" at bounding box center [639, 199] width 13 height 16
click at [628, 199] on input "No" at bounding box center [623, 197] width 8 height 8
radio input "true"
click at [840, 284] on button "Continue" at bounding box center [818, 292] width 67 height 24
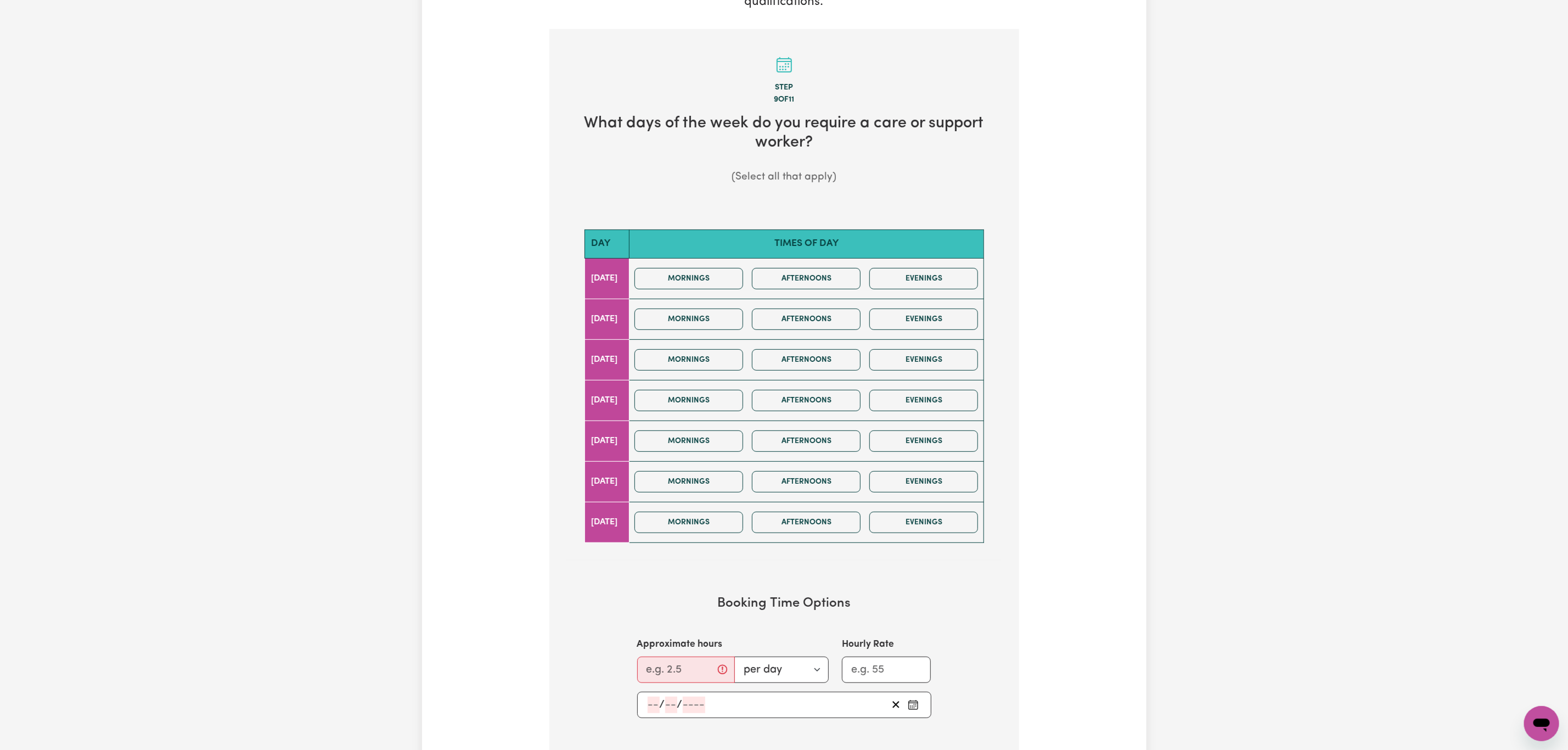
scroll to position [247, 0]
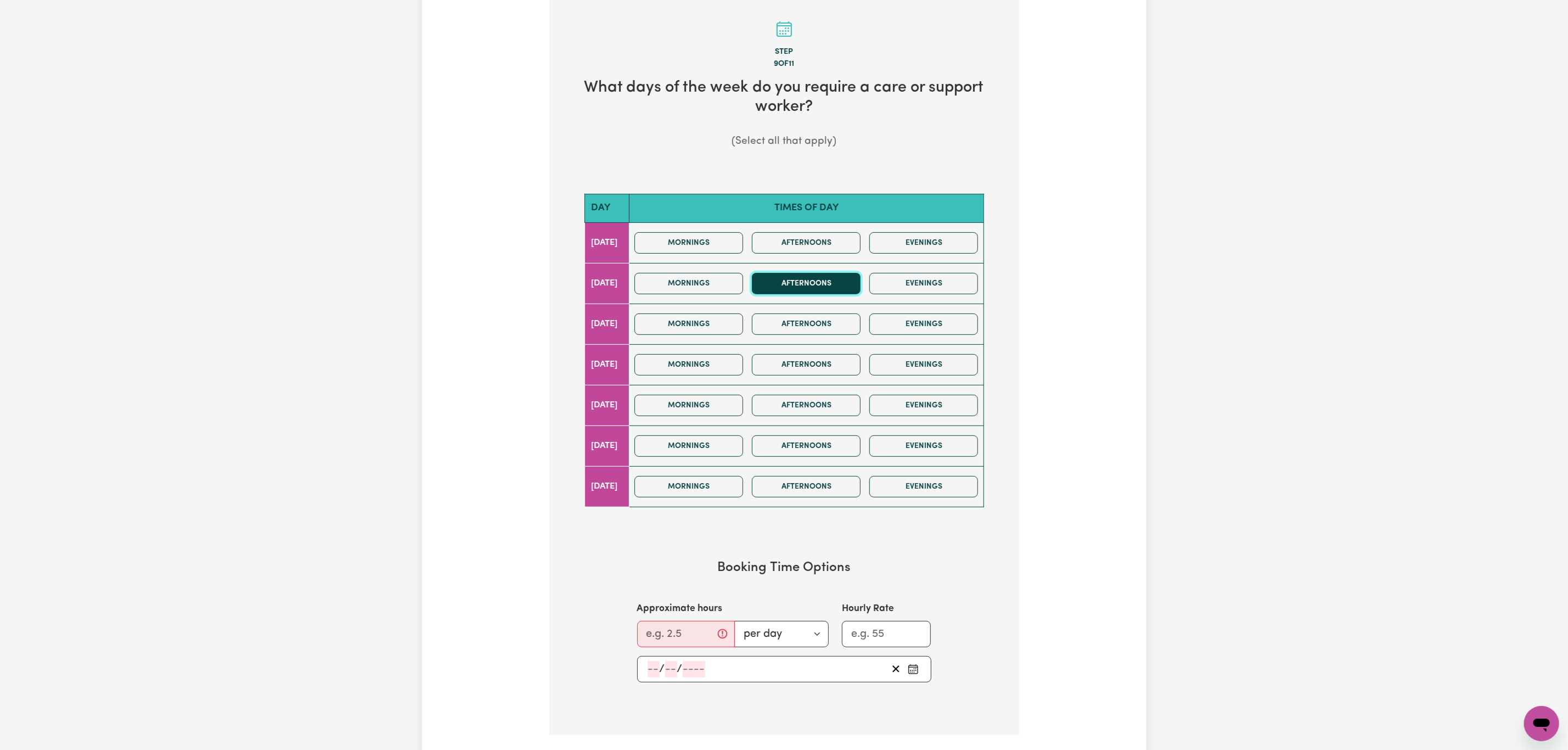
click at [817, 289] on button "Afternoons" at bounding box center [805, 283] width 109 height 21
click at [820, 325] on button "Afternoons" at bounding box center [805, 324] width 109 height 21
click at [823, 363] on button "Afternoons" at bounding box center [805, 364] width 109 height 21
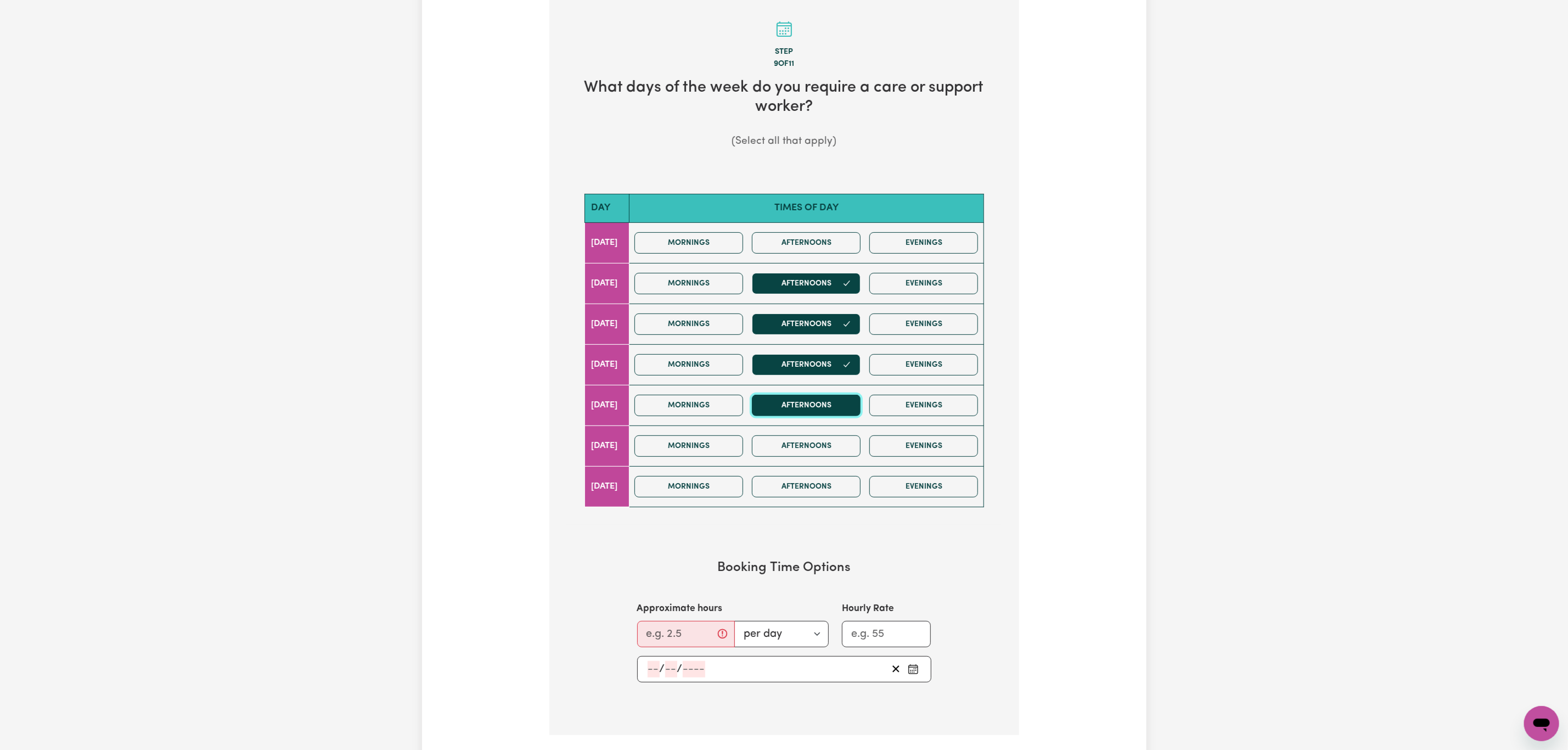
click at [833, 402] on button "Afternoons" at bounding box center [805, 405] width 109 height 21
click at [679, 643] on input "Approximate hours" at bounding box center [686, 634] width 97 height 26
type input "2"
click at [775, 678] on div "/ /" at bounding box center [767, 669] width 241 height 17
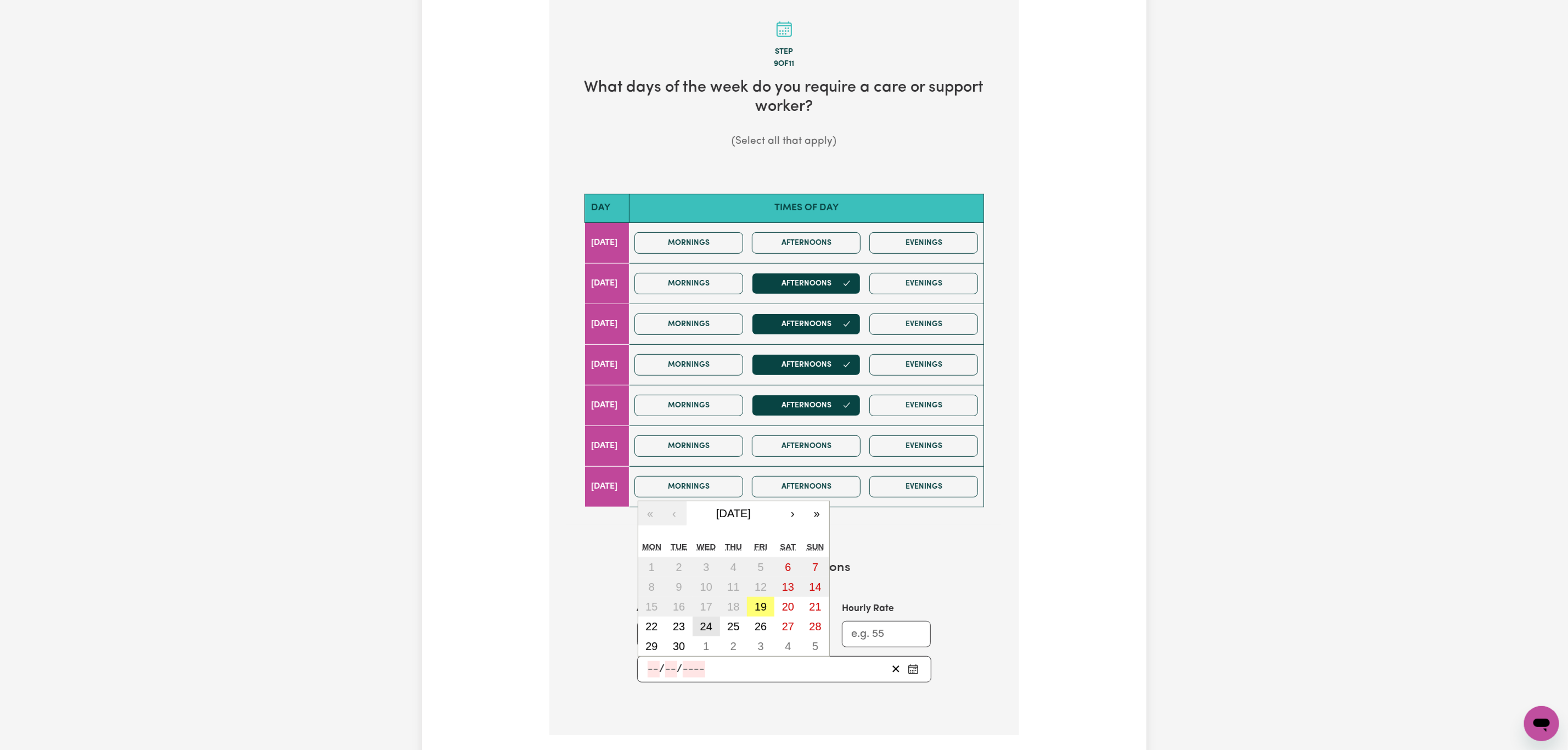
click at [714, 627] on button "24" at bounding box center [706, 626] width 28 height 19
type input "[DATE]"
type input "24"
type input "9"
type input "2025"
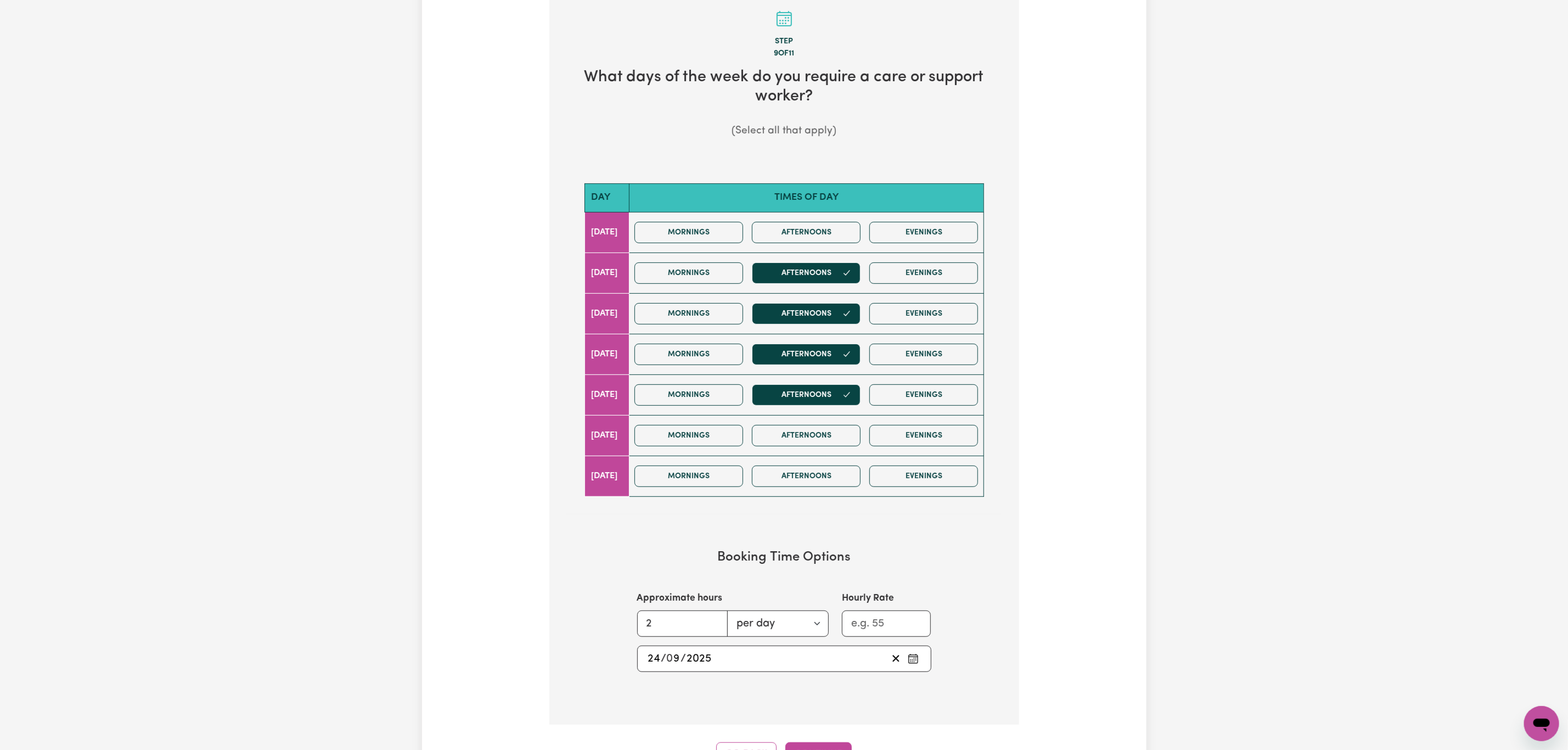
scroll to position [412, 0]
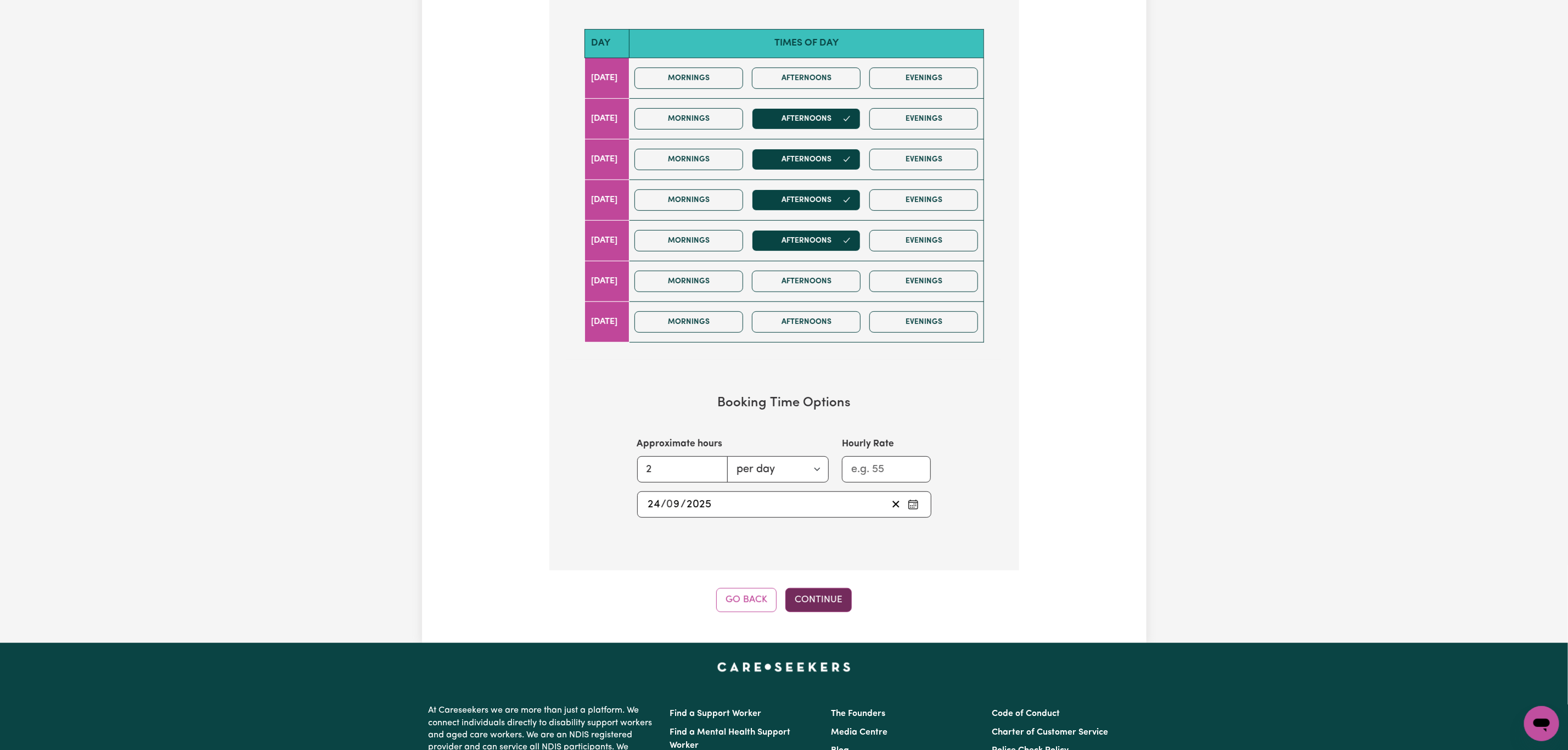
click at [823, 602] on button "Continue" at bounding box center [818, 600] width 67 height 24
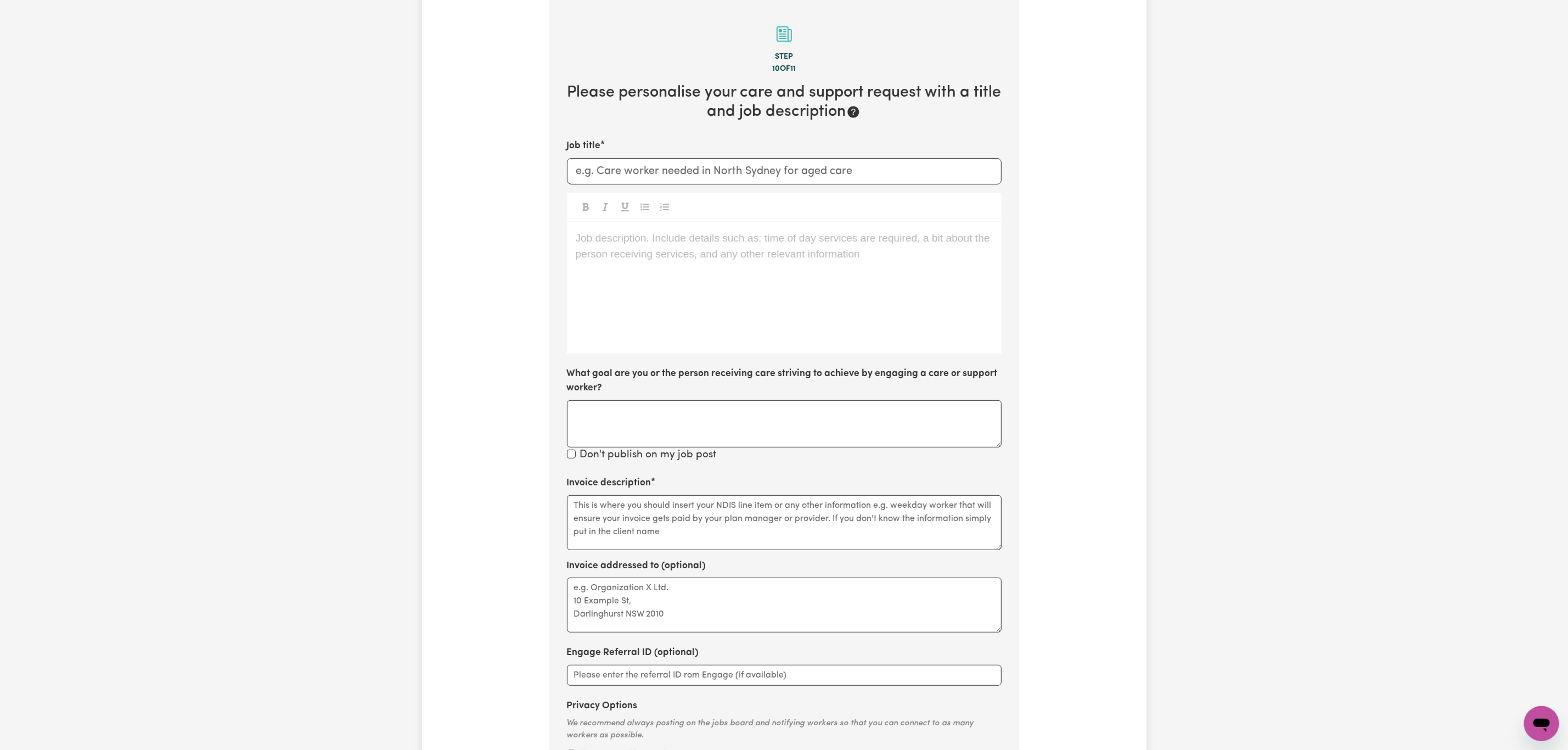
scroll to position [240, 0]
click at [659, 169] on input "Job title" at bounding box center [784, 173] width 434 height 26
paste input "[GEOGRAPHIC_DATA]"
type input "Care worker needed in [GEOGRAPHIC_DATA]"
click at [754, 288] on div "Job description. Include details such as: time of day services are required, a …" at bounding box center [784, 290] width 434 height 132
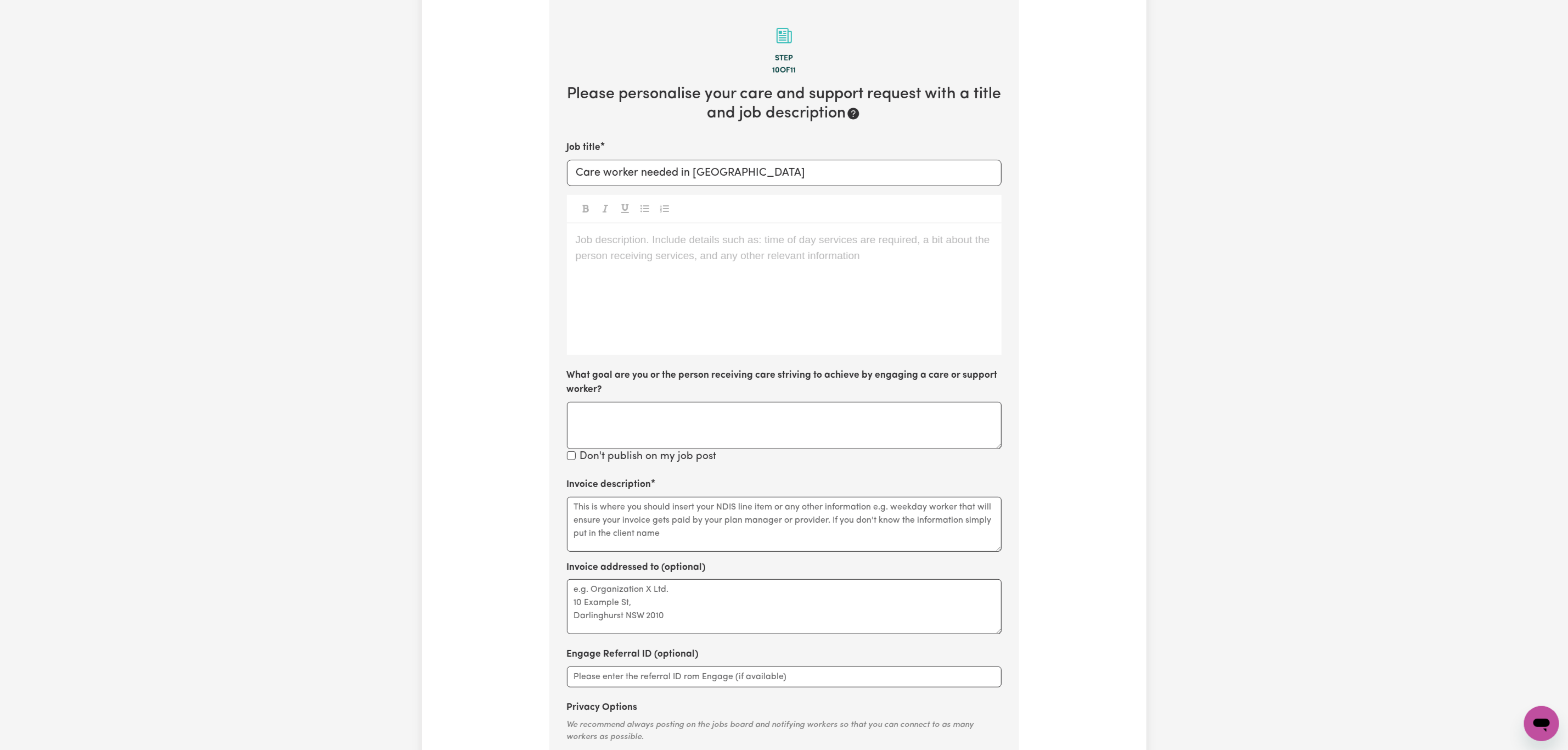
click at [789, 326] on div "Job description. Include details such as: time of day services are required, a …" at bounding box center [784, 290] width 434 height 132
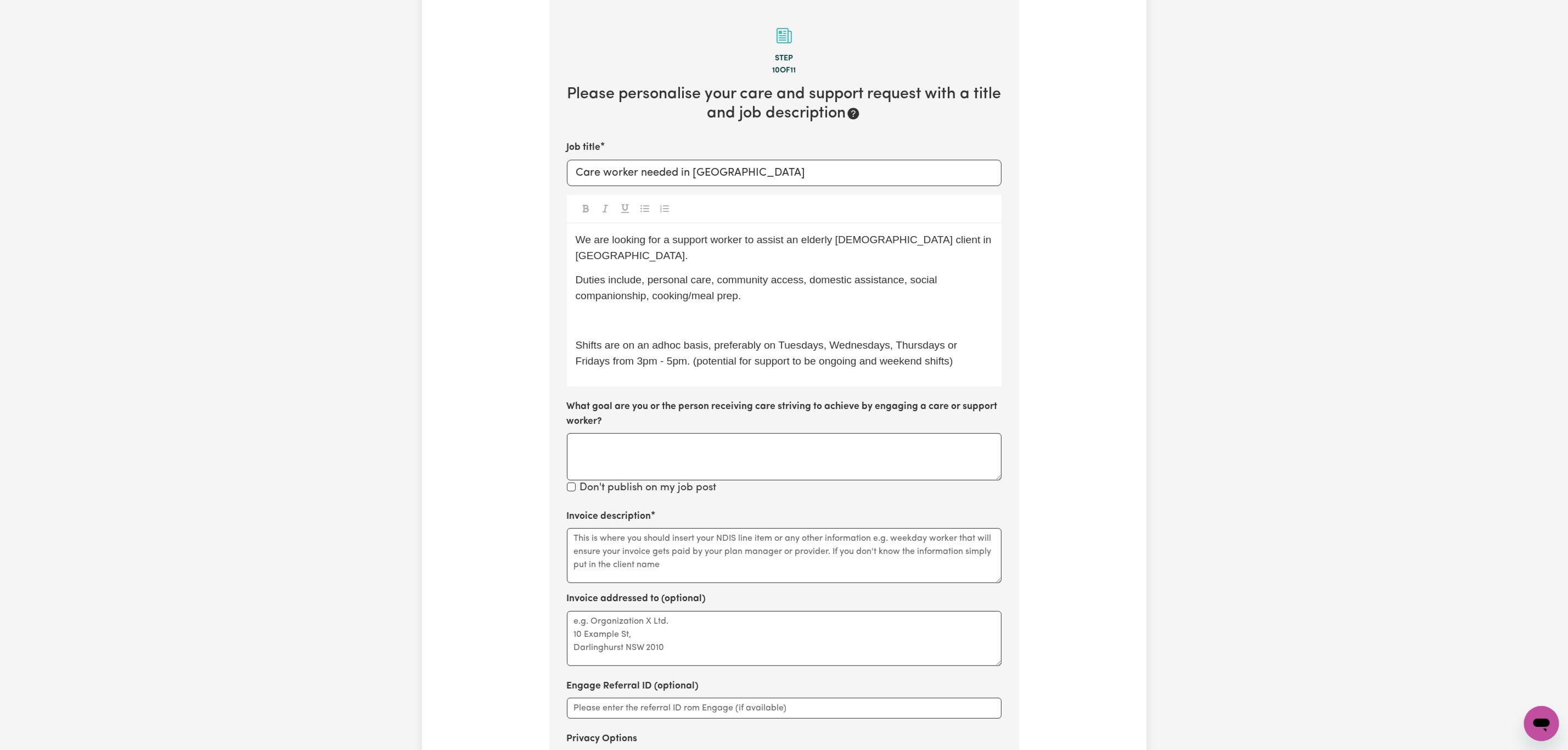
click at [608, 321] on p "﻿" at bounding box center [783, 320] width 417 height 16
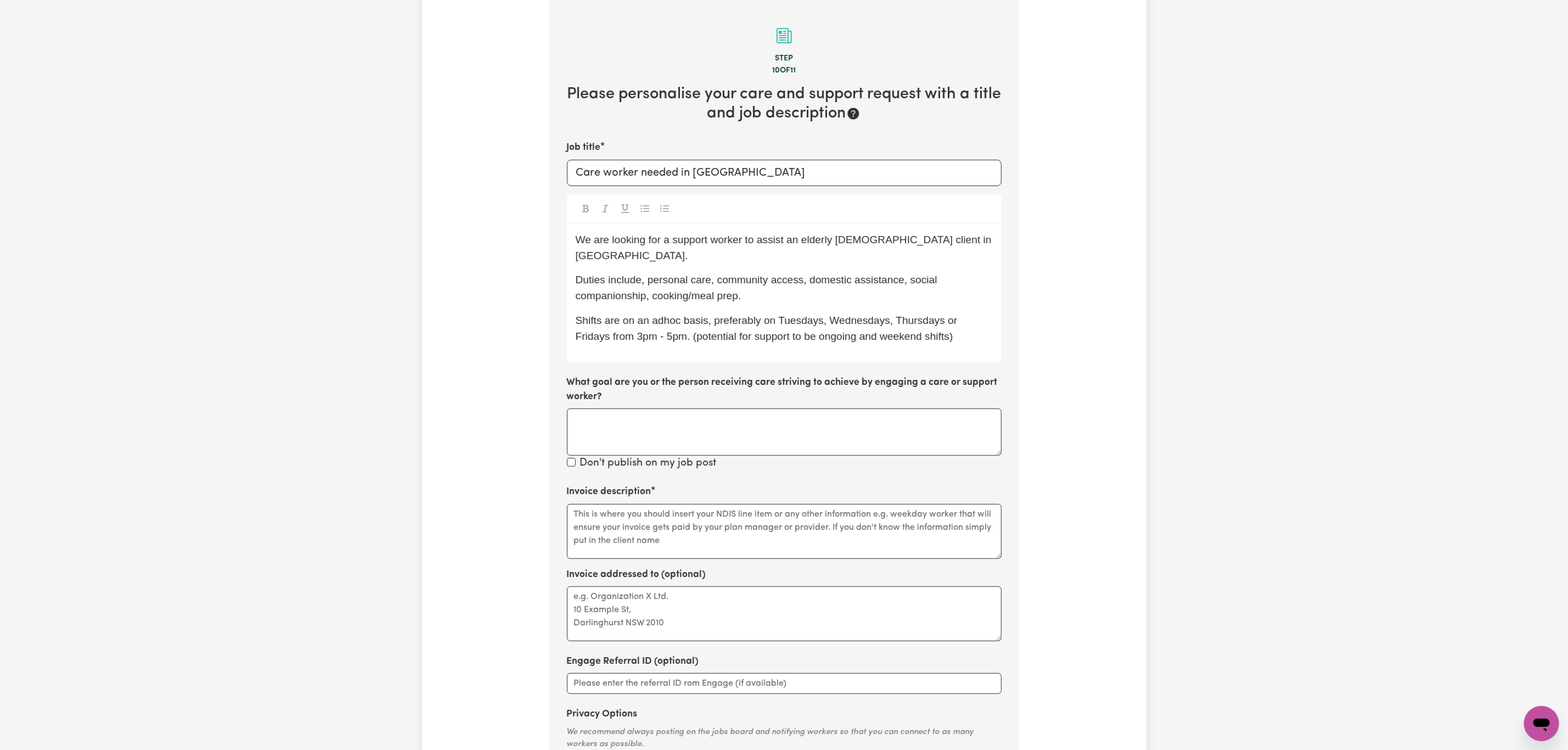
click at [945, 331] on p "Shifts are on an adhoc basis, preferably on Tuesdays, Wednesdays, Thursdays or …" at bounding box center [783, 329] width 417 height 32
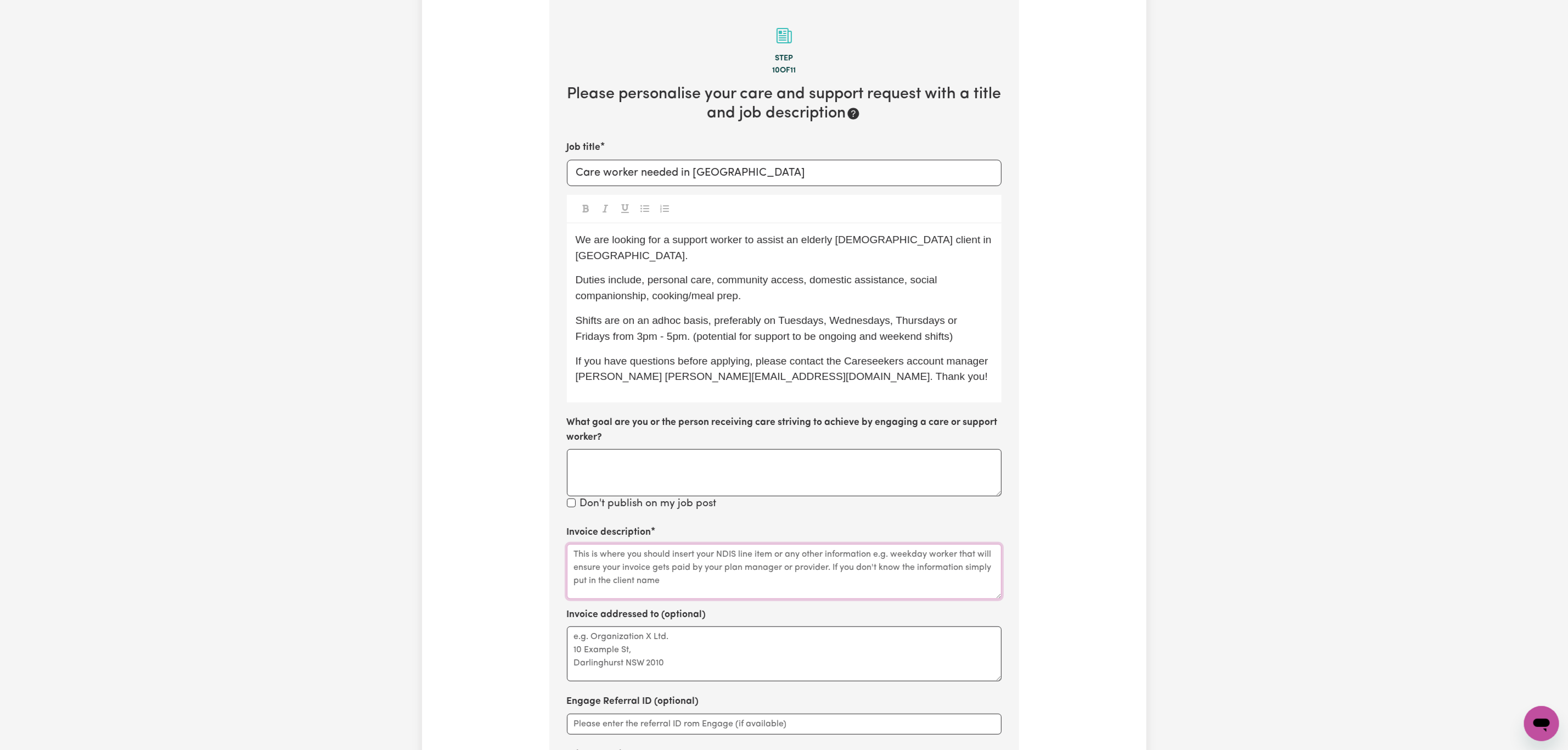
click at [688, 585] on textarea "Invoice description" at bounding box center [784, 571] width 434 height 55
click at [634, 572] on textarea "Invoice description" at bounding box center [784, 571] width 434 height 55
paste textarea "Domestic support / Social support"
paste textarea "Personal care"
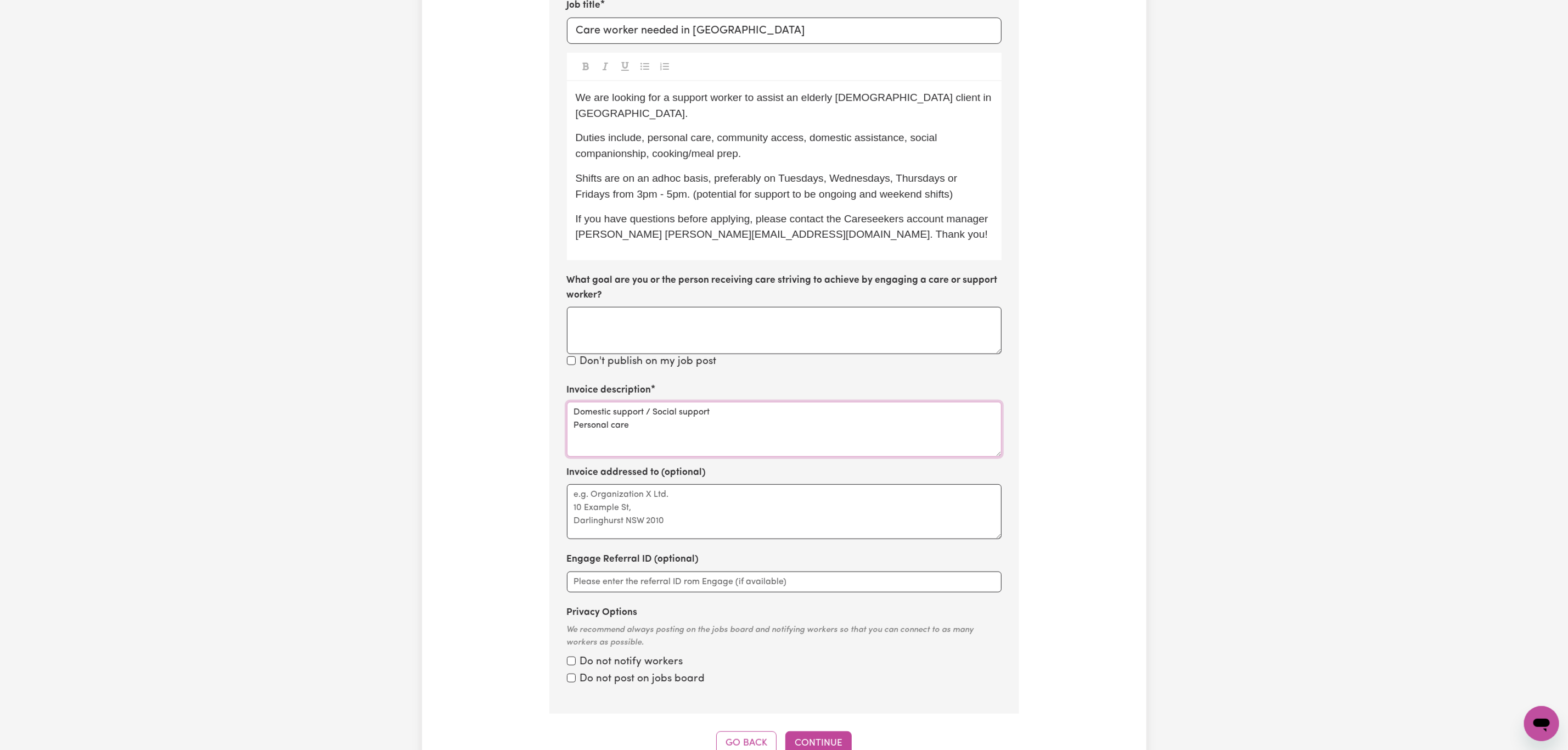
scroll to position [405, 0]
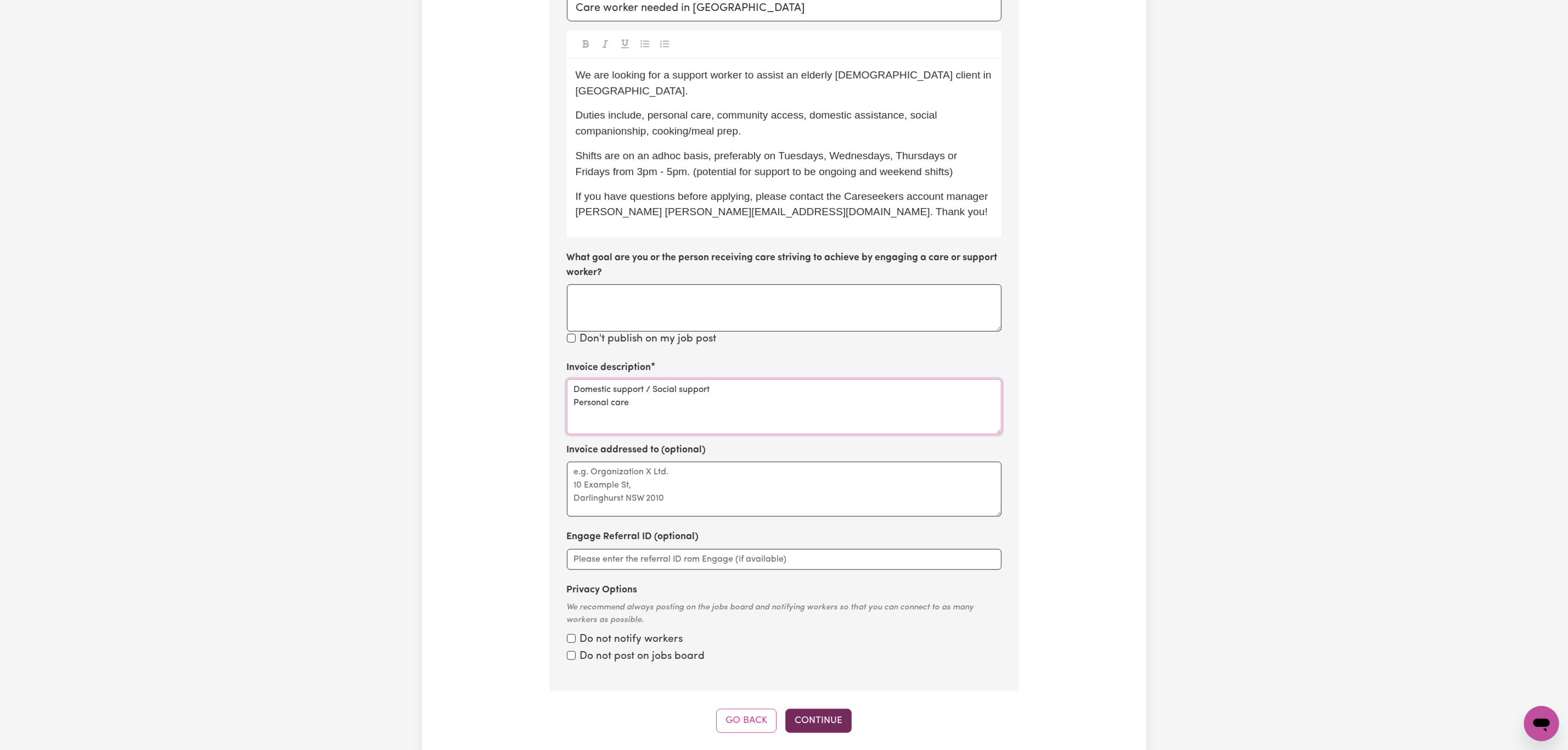
type textarea "Domestic support / Social support Personal care"
click at [825, 720] on button "Continue" at bounding box center [818, 721] width 67 height 24
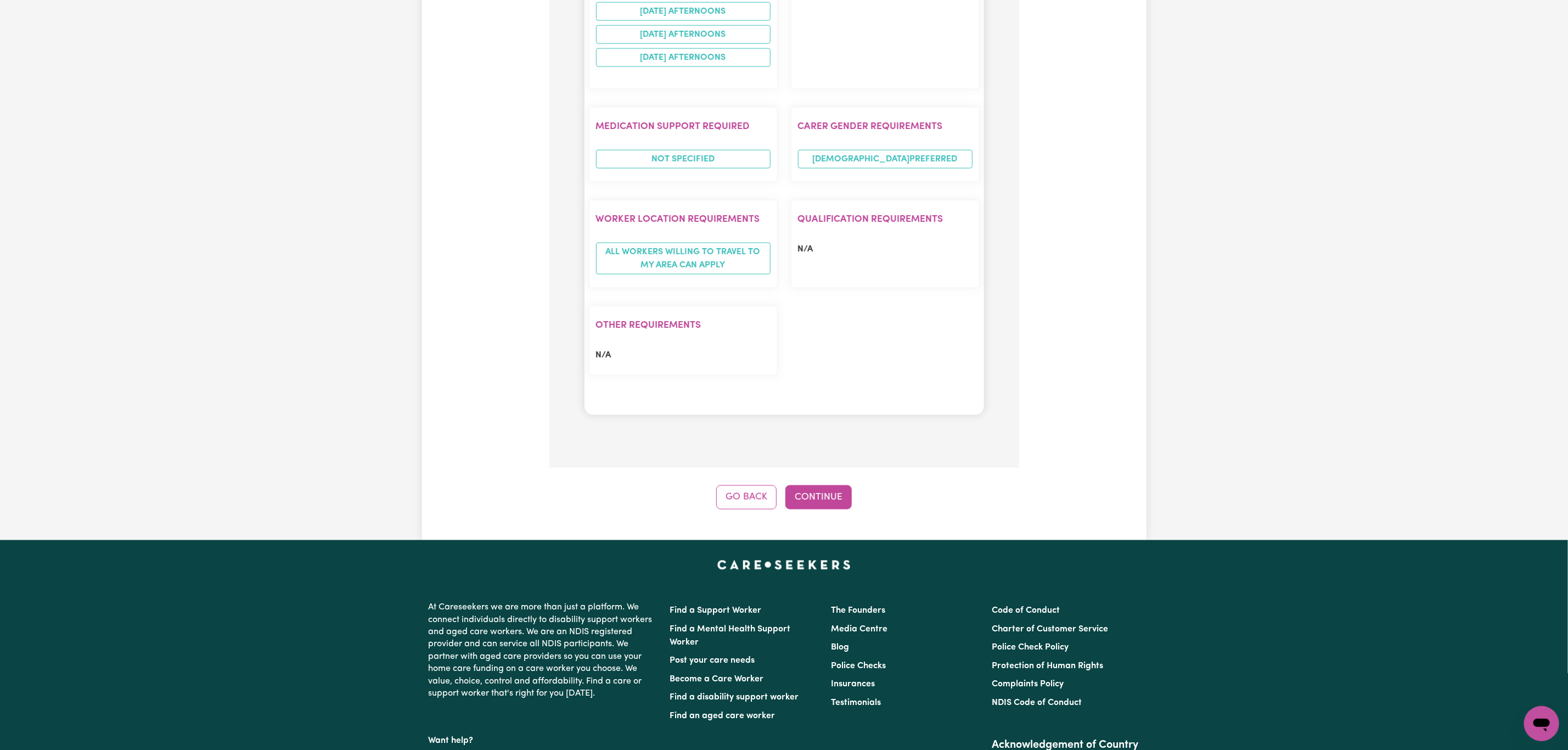
scroll to position [1146, 0]
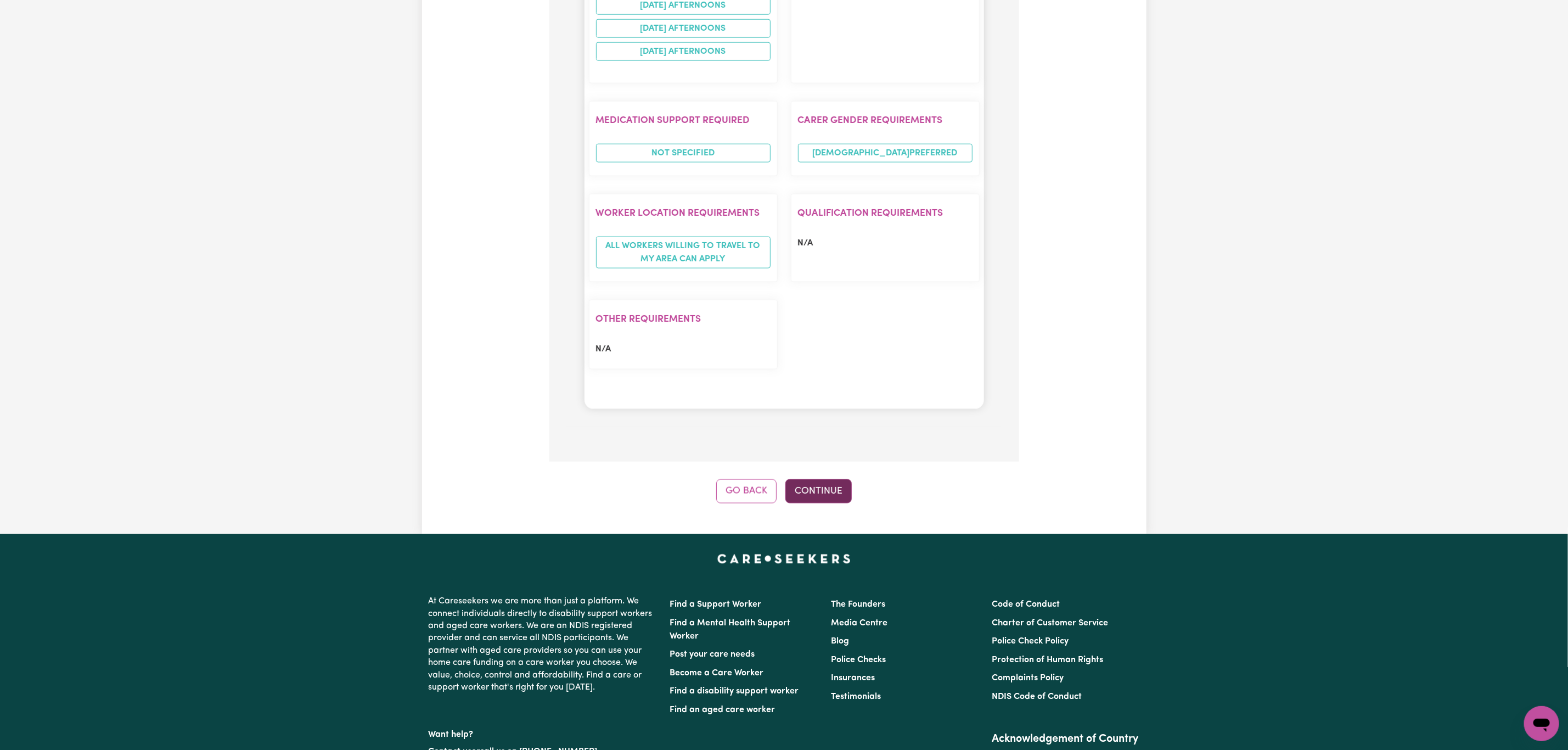
click at [817, 479] on button "Continue" at bounding box center [818, 491] width 67 height 24
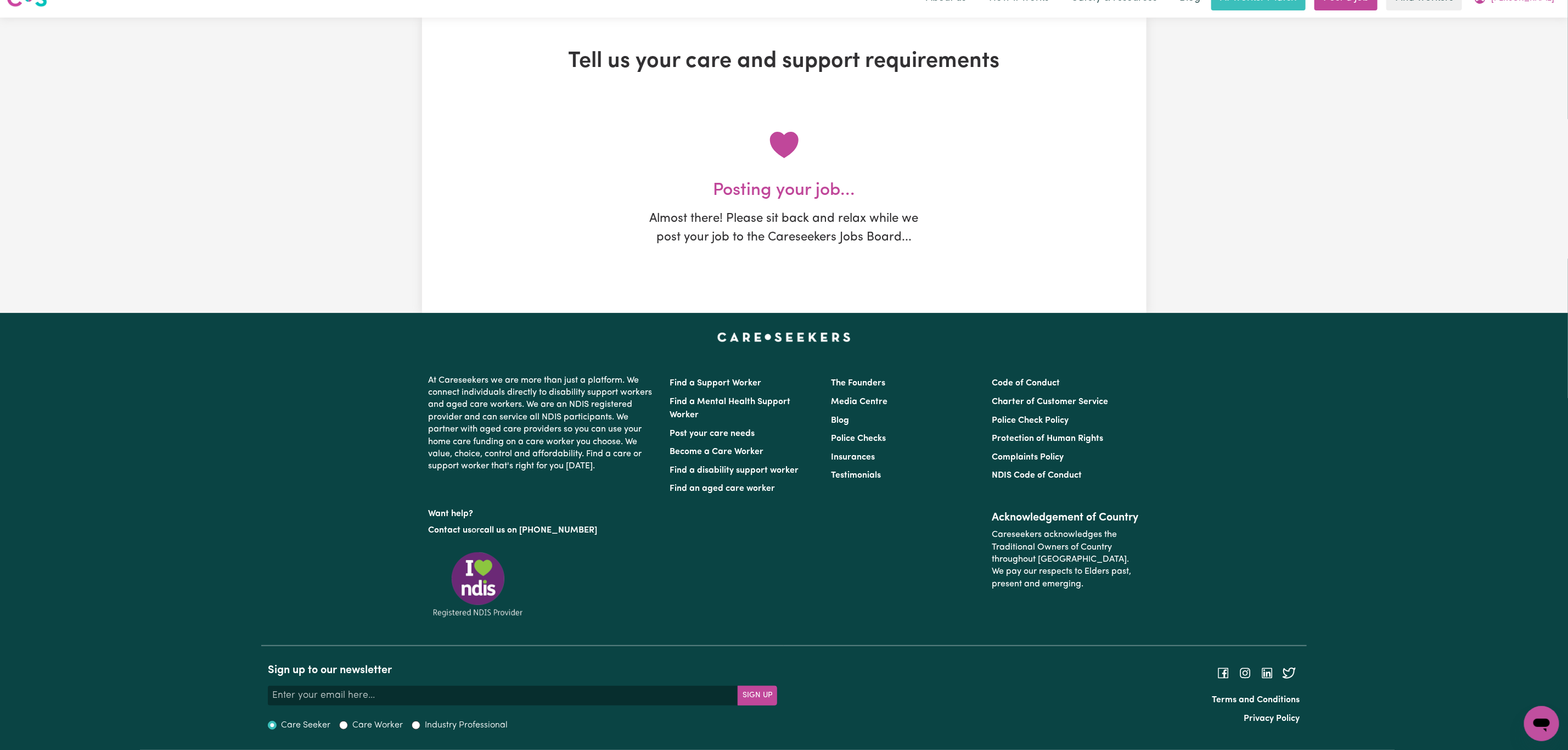
scroll to position [0, 0]
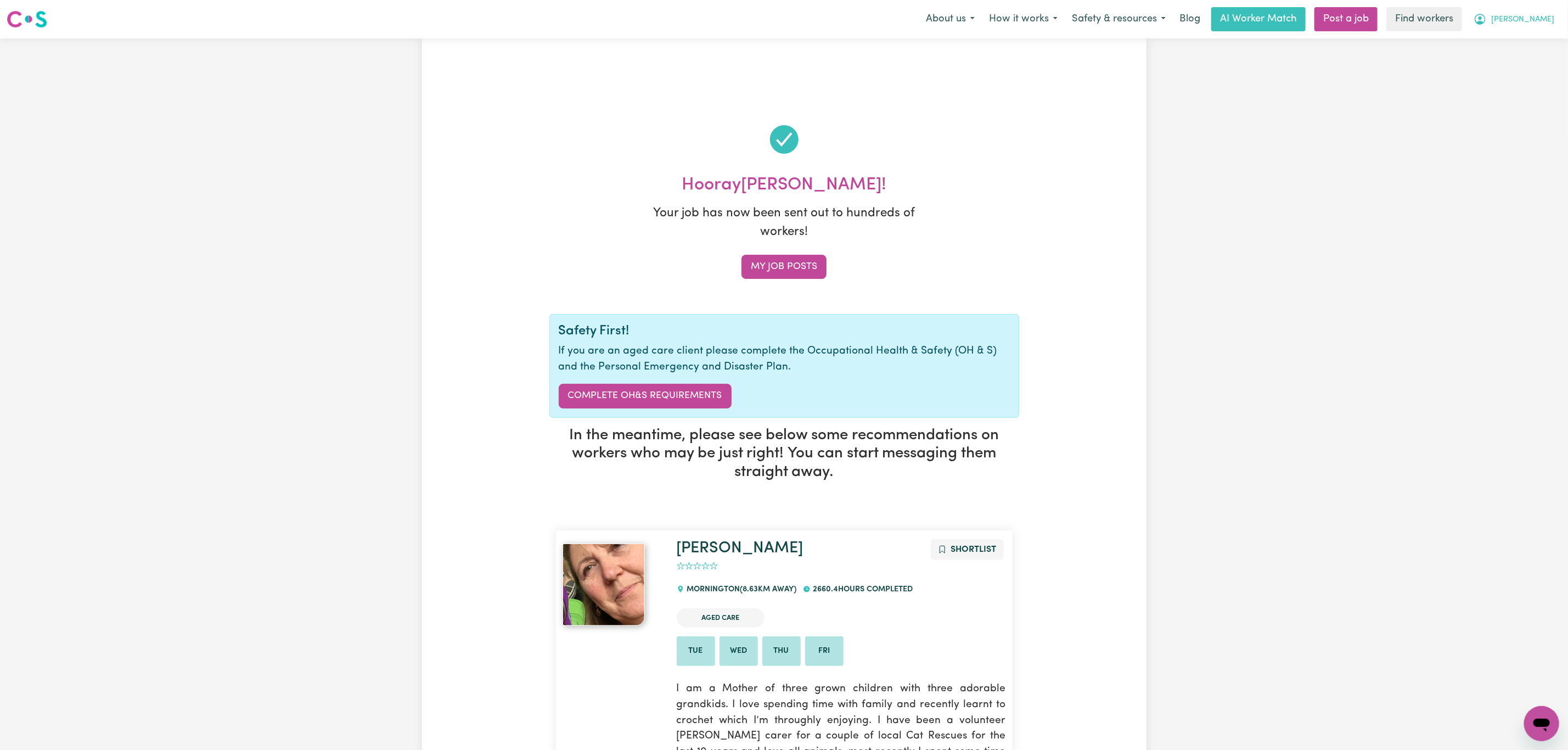
click at [1541, 16] on span "[PERSON_NAME]" at bounding box center [1523, 19] width 63 height 12
click at [1530, 41] on link "My Dashboard" at bounding box center [1517, 43] width 86 height 20
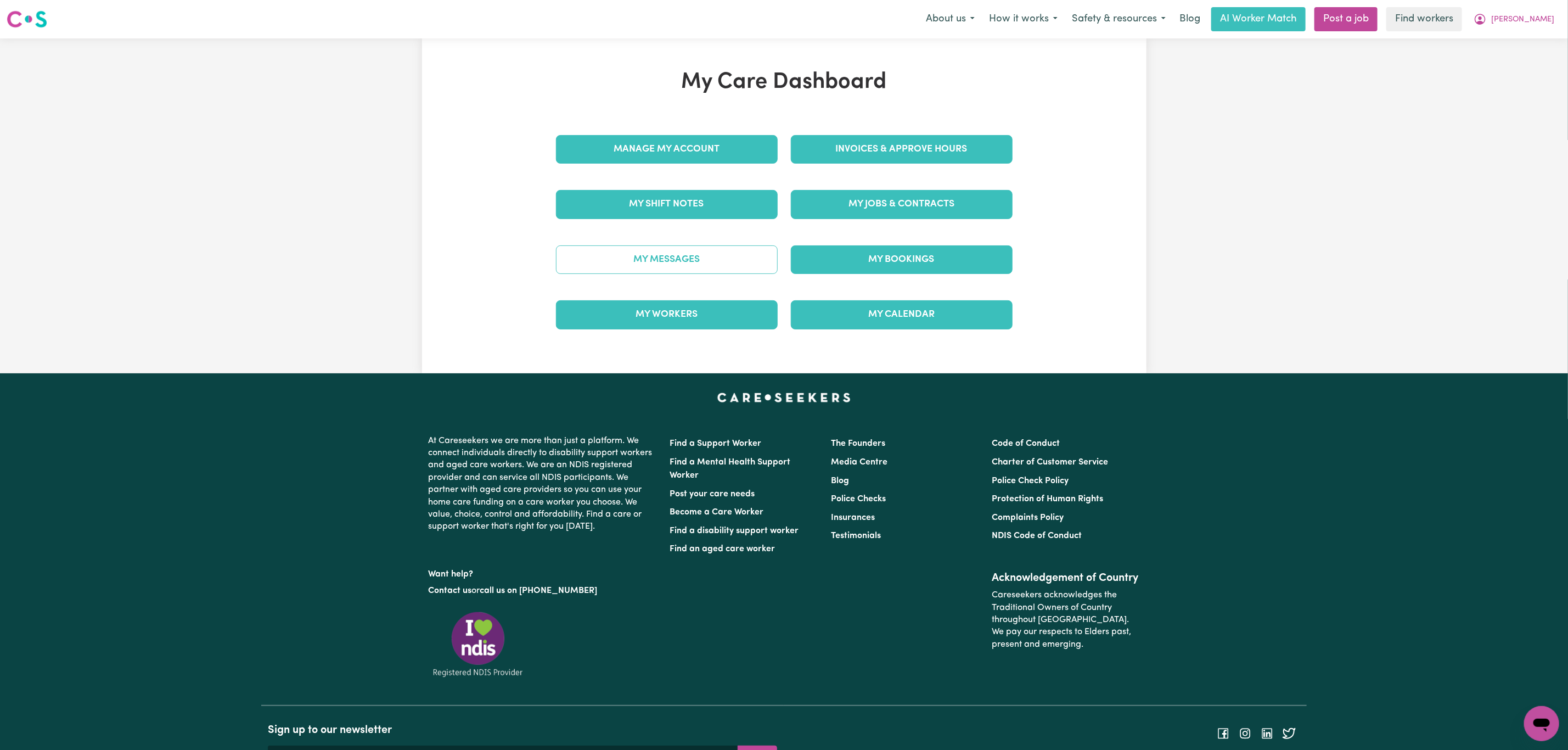
click at [667, 265] on link "My Messages" at bounding box center [666, 259] width 222 height 29
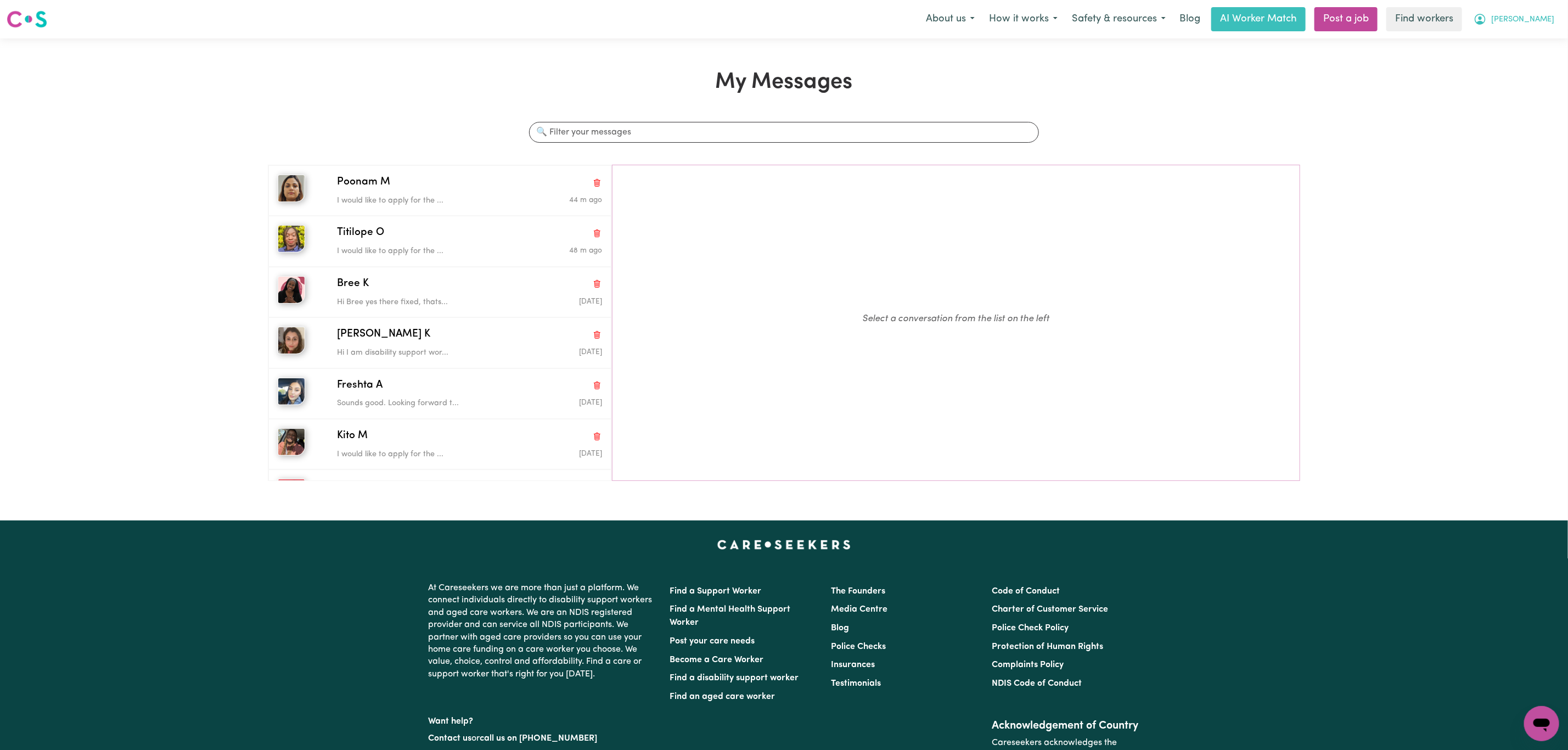
click at [1536, 30] on button "[PERSON_NAME]" at bounding box center [1513, 19] width 95 height 23
click at [1510, 45] on link "My Dashboard" at bounding box center [1517, 43] width 86 height 20
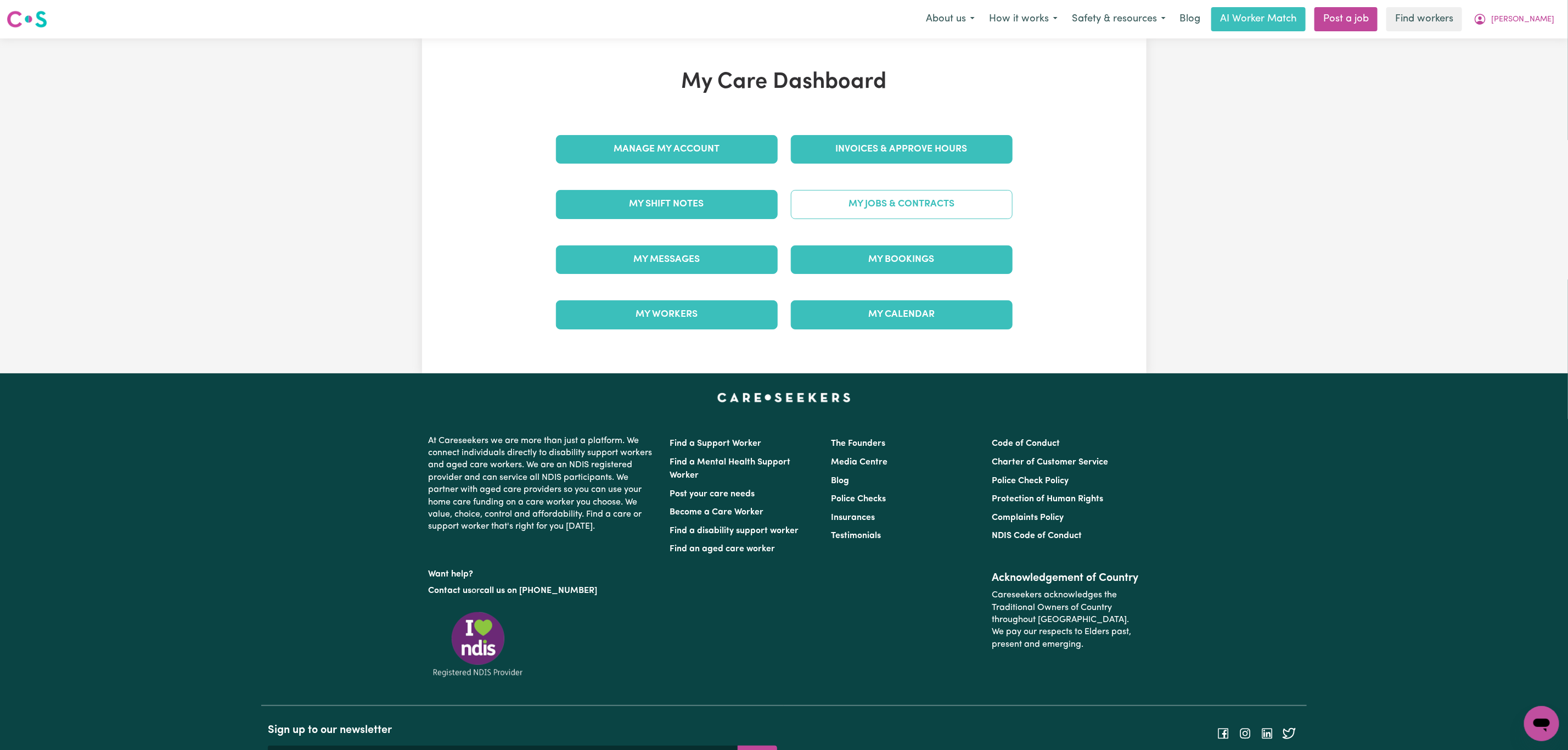
click at [929, 208] on link "My Jobs & Contracts" at bounding box center [901, 204] width 222 height 29
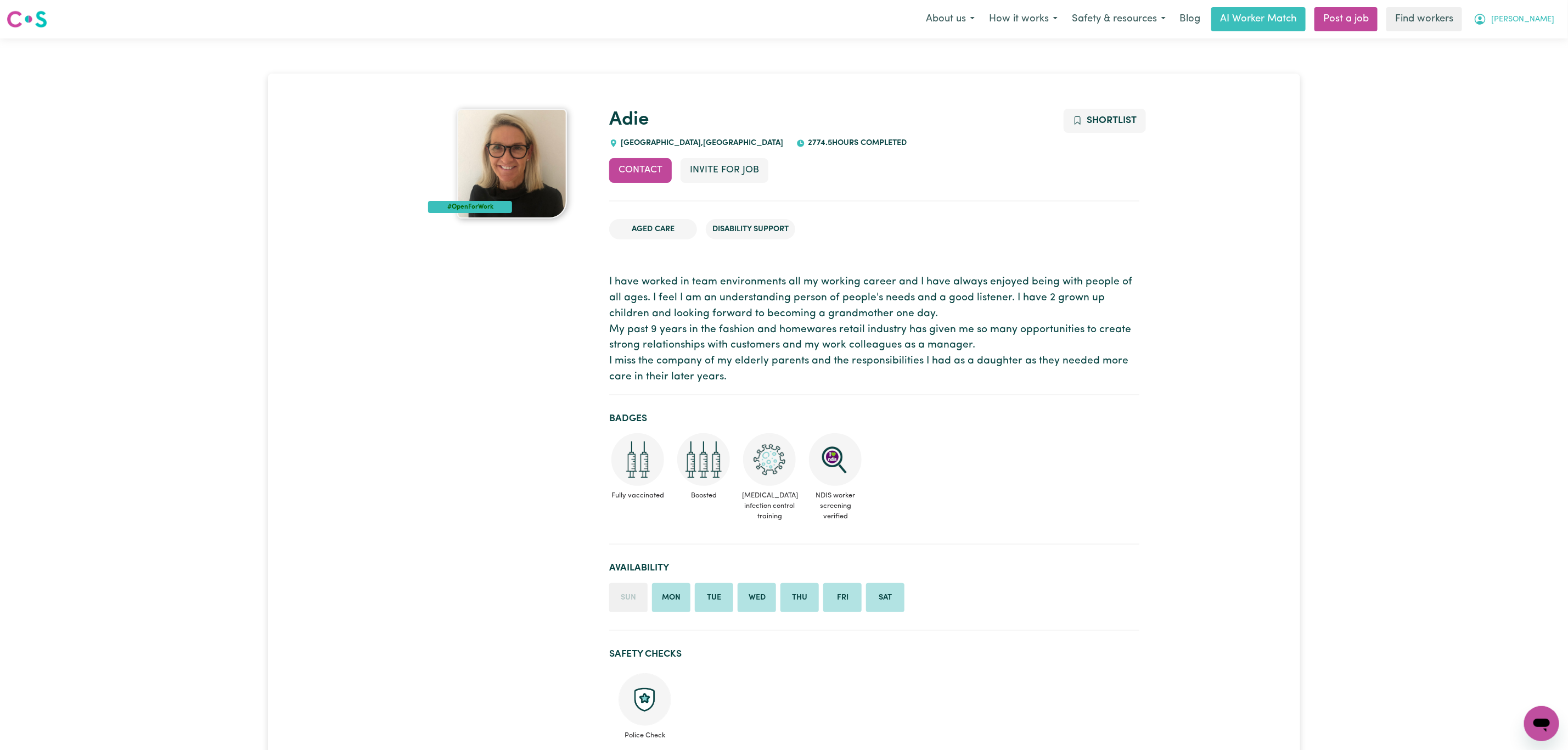
click at [1551, 23] on span "[PERSON_NAME]" at bounding box center [1523, 19] width 63 height 12
click at [1543, 61] on link "Logout" at bounding box center [1517, 63] width 86 height 20
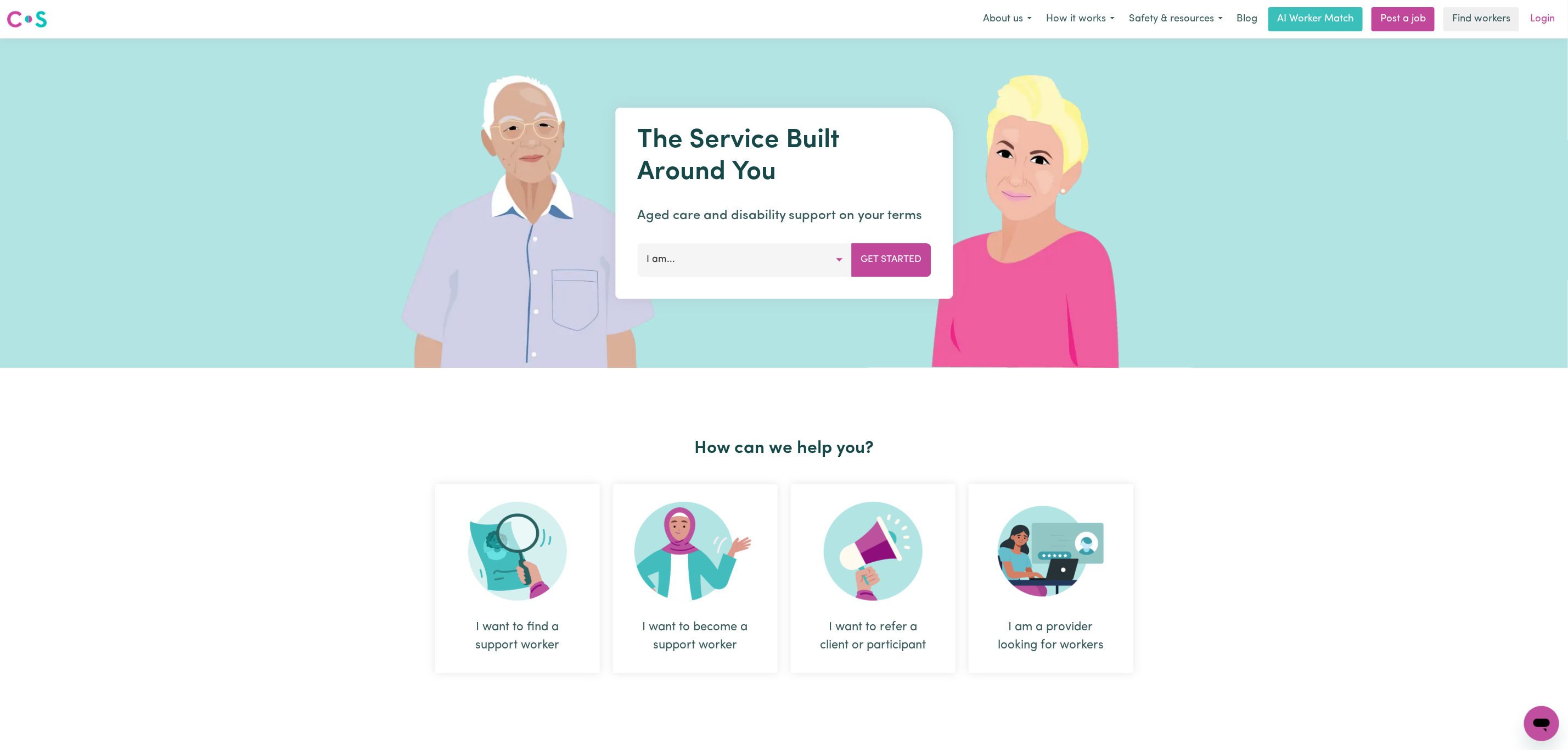
click at [1547, 17] on link "Login" at bounding box center [1542, 19] width 38 height 24
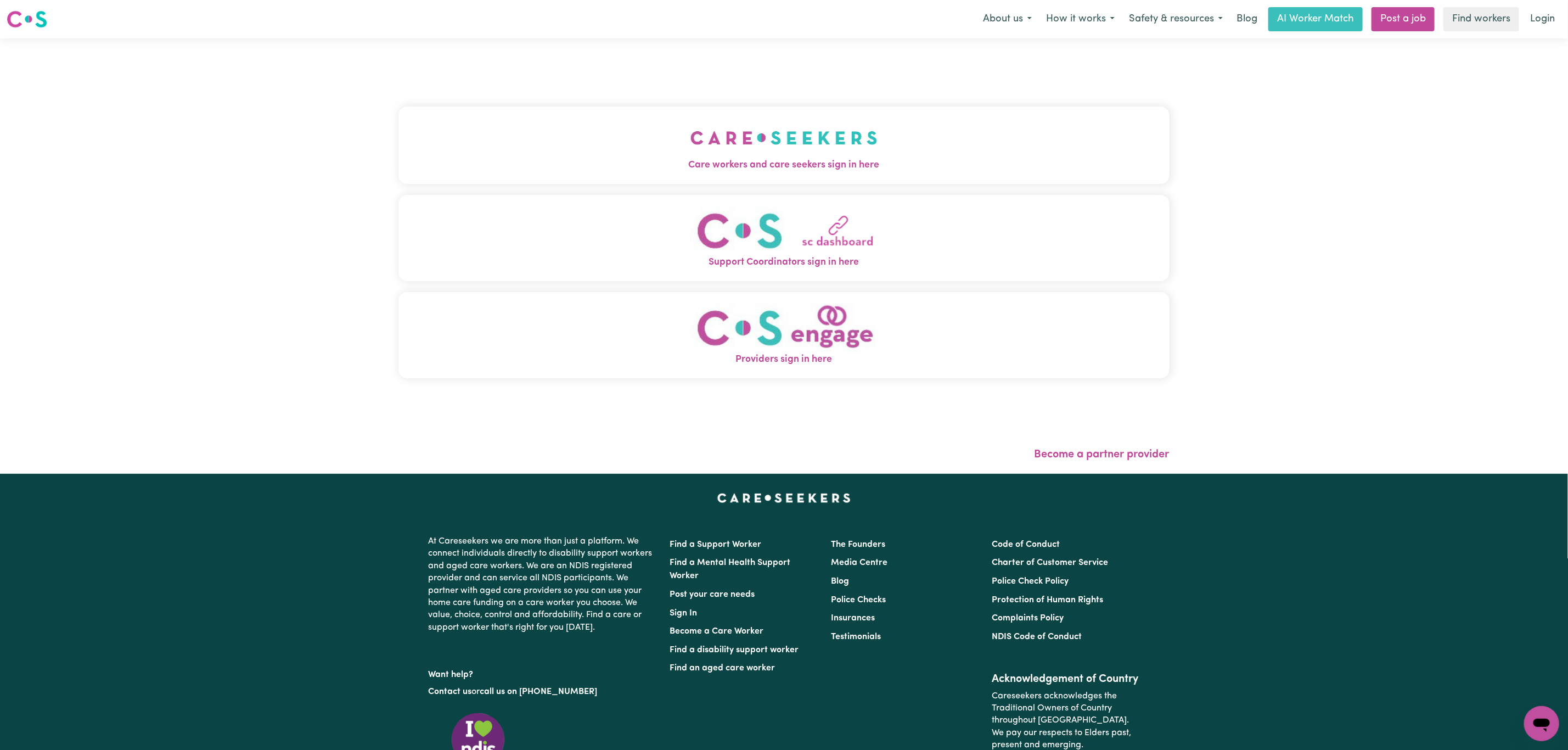
click at [716, 144] on button "Care workers and care seekers sign in here" at bounding box center [783, 145] width 771 height 77
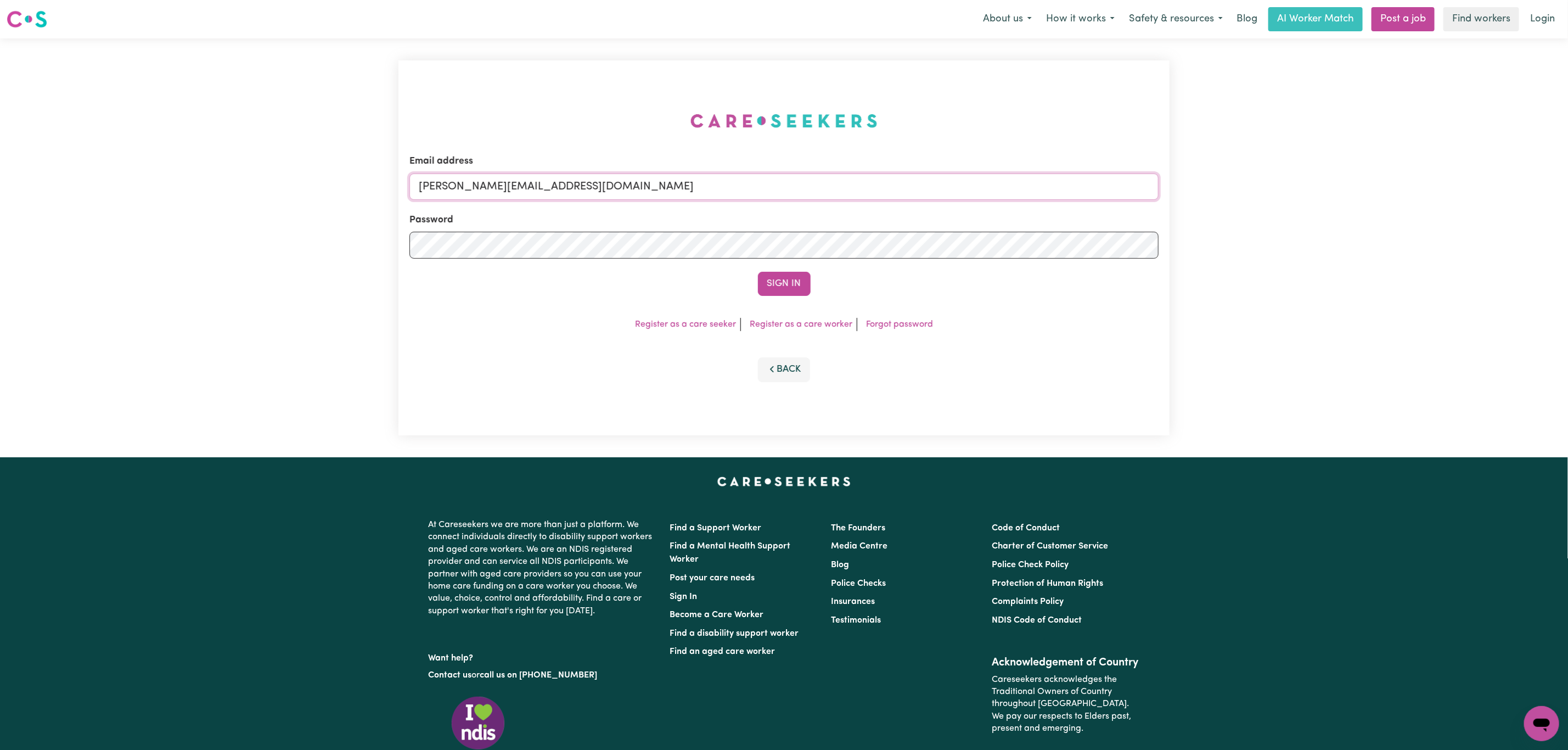
drag, startPoint x: 446, startPoint y: 183, endPoint x: 474, endPoint y: 200, distance: 32.8
click at [446, 183] on input "mikayla+engage@careseekers.com.au" at bounding box center [783, 187] width 749 height 26
drag, startPoint x: 474, startPoint y: 187, endPoint x: 818, endPoint y: 191, distance: 344.0
click at [818, 191] on input "superuser~mikayla@careseekers.com.au" at bounding box center [783, 187] width 749 height 26
type input "superuser~adieljackson@hotmail.com"
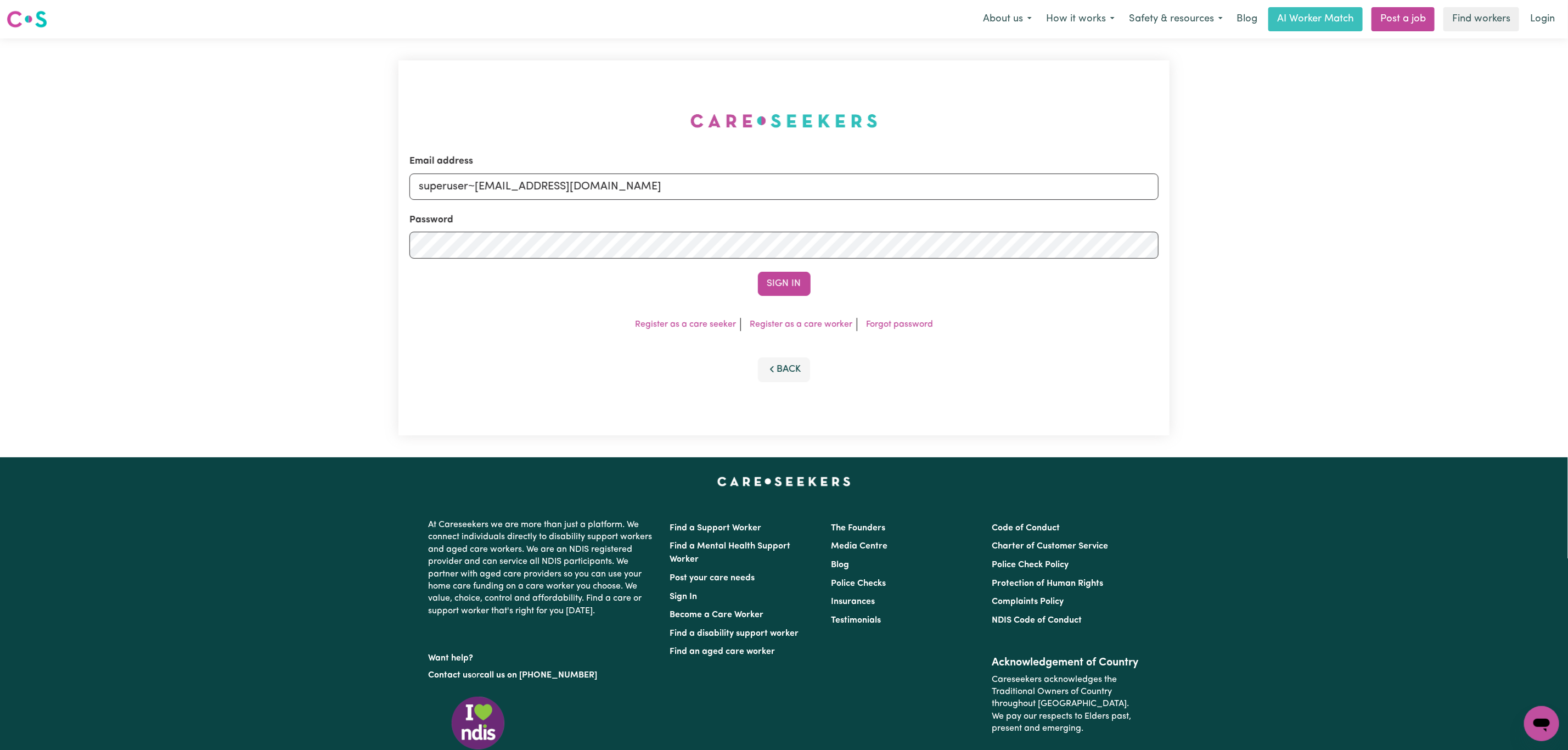
click at [799, 278] on button "Sign In" at bounding box center [784, 284] width 53 height 24
